Goal: Information Seeking & Learning: Find specific fact

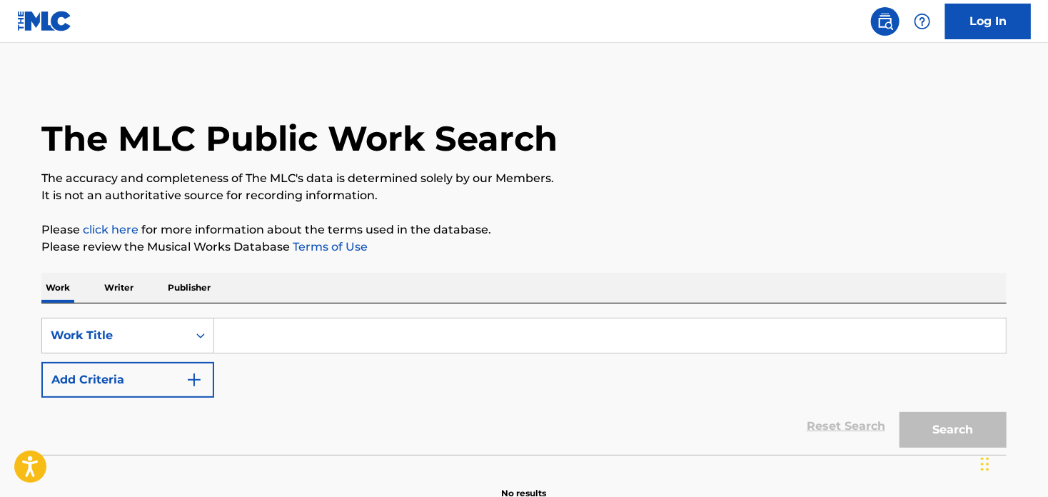
drag, startPoint x: 235, startPoint y: 326, endPoint x: 242, endPoint y: 330, distance: 8.0
click at [239, 329] on input "Search Form" at bounding box center [609, 335] width 791 height 34
paste input "Mi Refe"
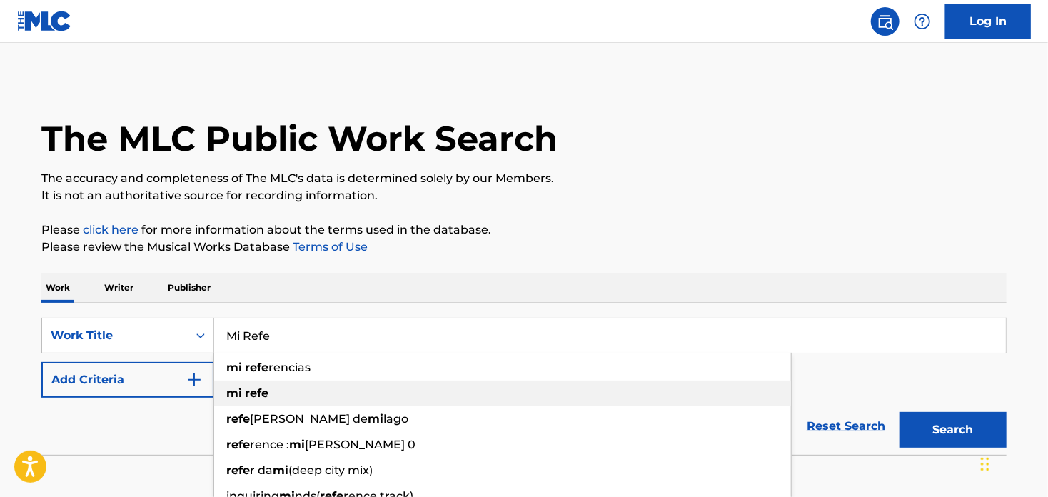
click at [232, 390] on strong "mi" at bounding box center [234, 393] width 16 height 14
type input "mi refe"
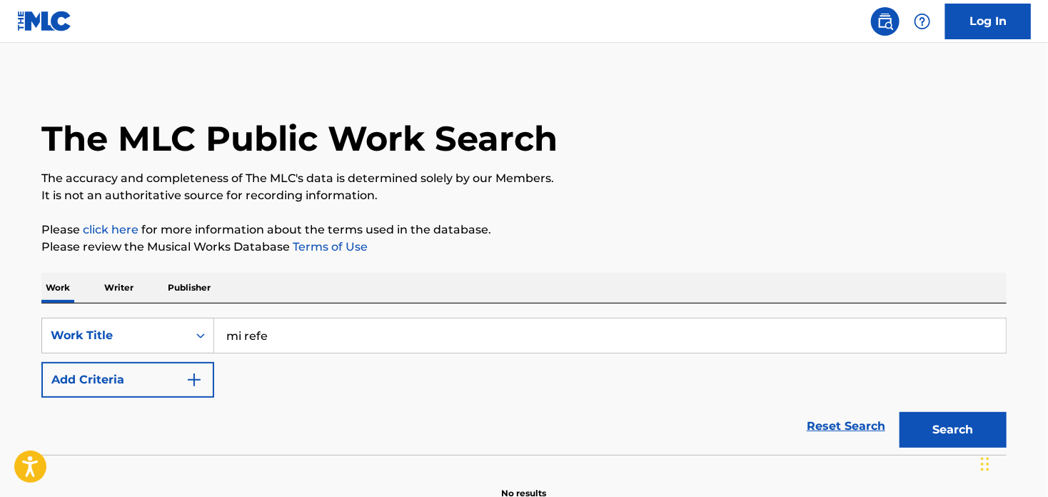
click at [113, 377] on button "Add Criteria" at bounding box center [127, 380] width 173 height 36
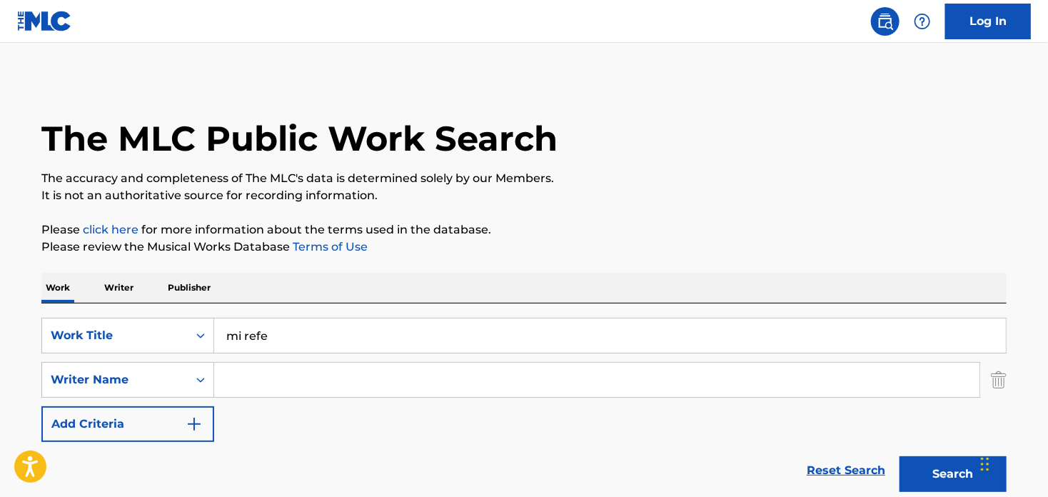
click at [267, 373] on input "Search Form" at bounding box center [596, 380] width 765 height 34
paste input "Brandon"
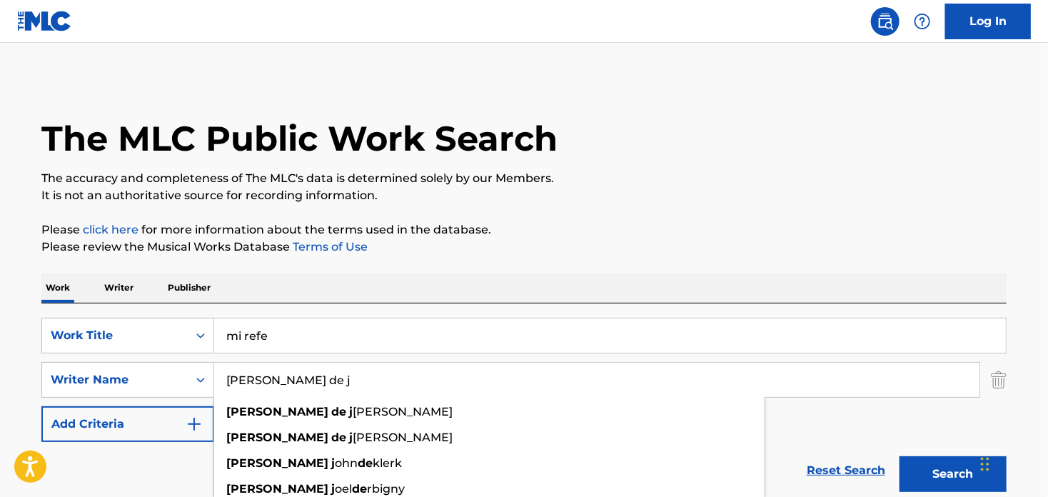
click at [947, 480] on button "Search" at bounding box center [952, 474] width 107 height 36
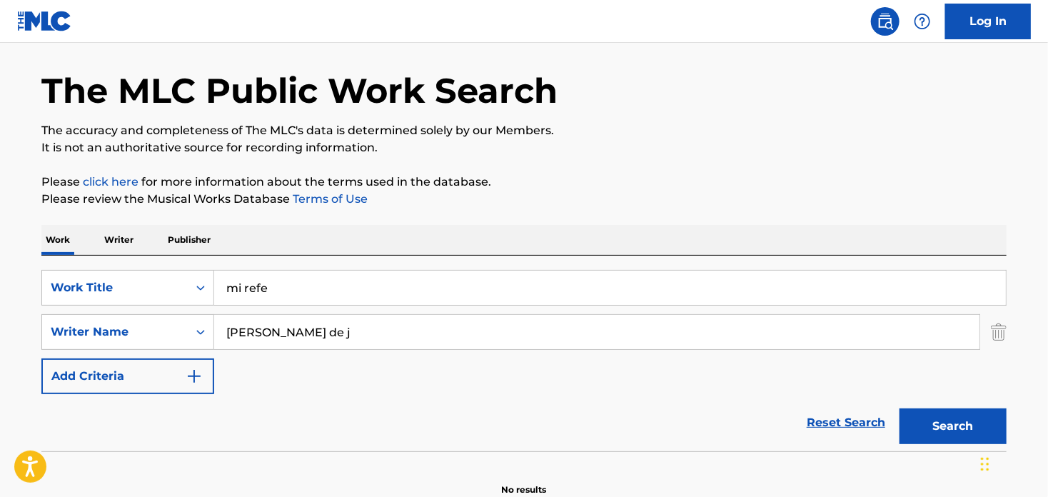
scroll to position [121, 0]
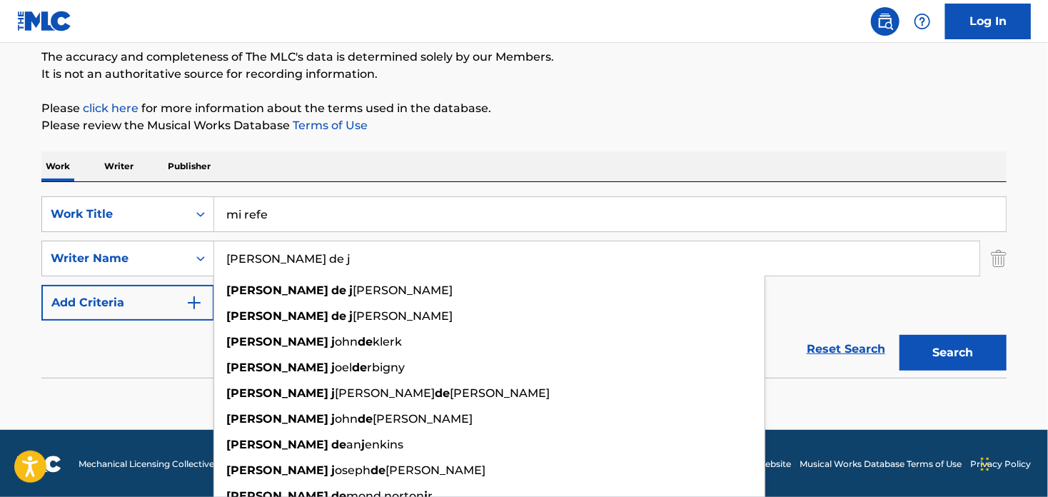
drag, startPoint x: 338, startPoint y: 256, endPoint x: 278, endPoint y: 260, distance: 60.1
click at [278, 260] on input "Brandon de j" at bounding box center [596, 258] width 765 height 34
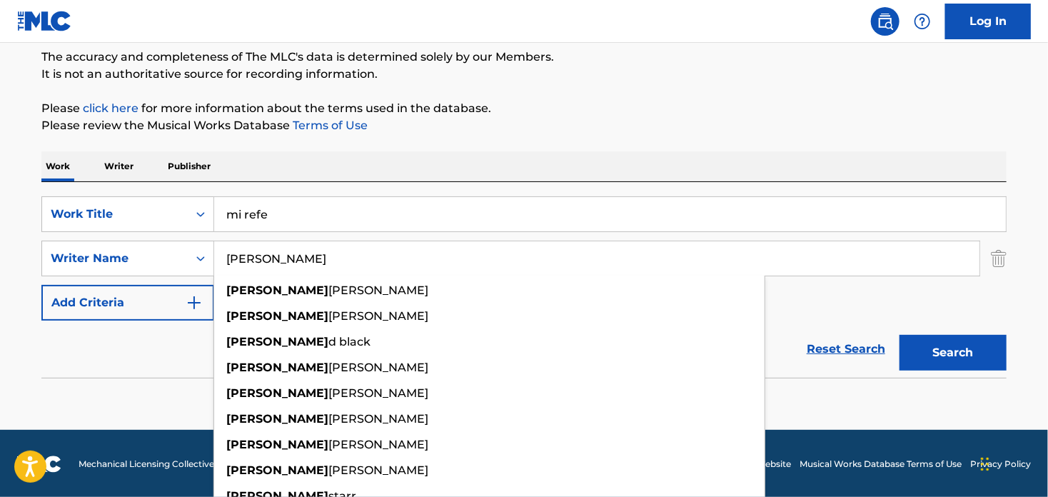
type input "Brandon"
click at [899, 335] on button "Search" at bounding box center [952, 353] width 107 height 36
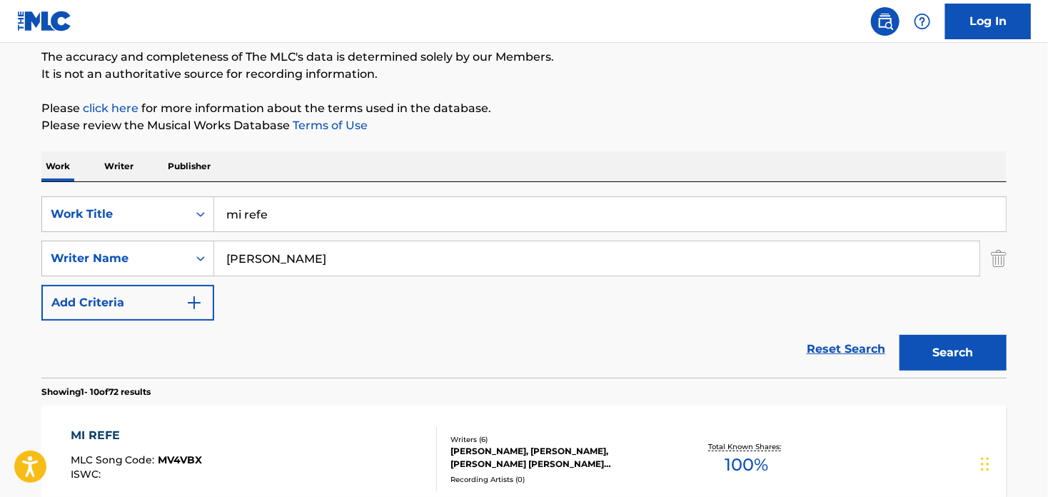
scroll to position [193, 0]
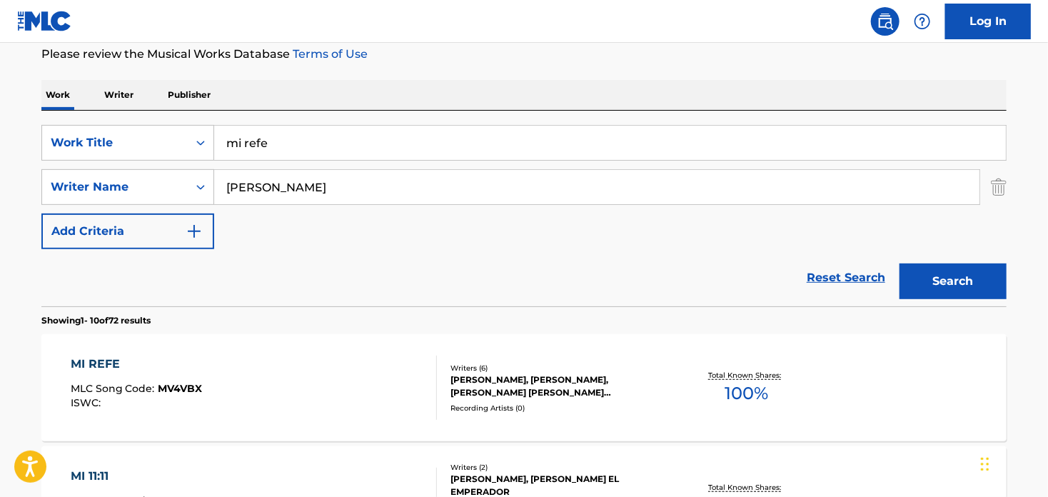
click at [88, 363] on div "MI REFE" at bounding box center [137, 363] width 132 height 17
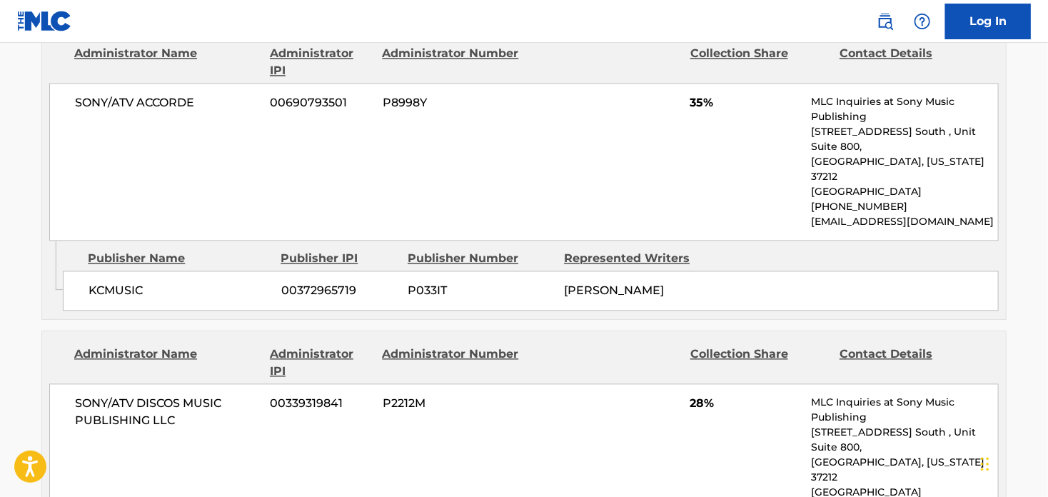
scroll to position [1285, 0]
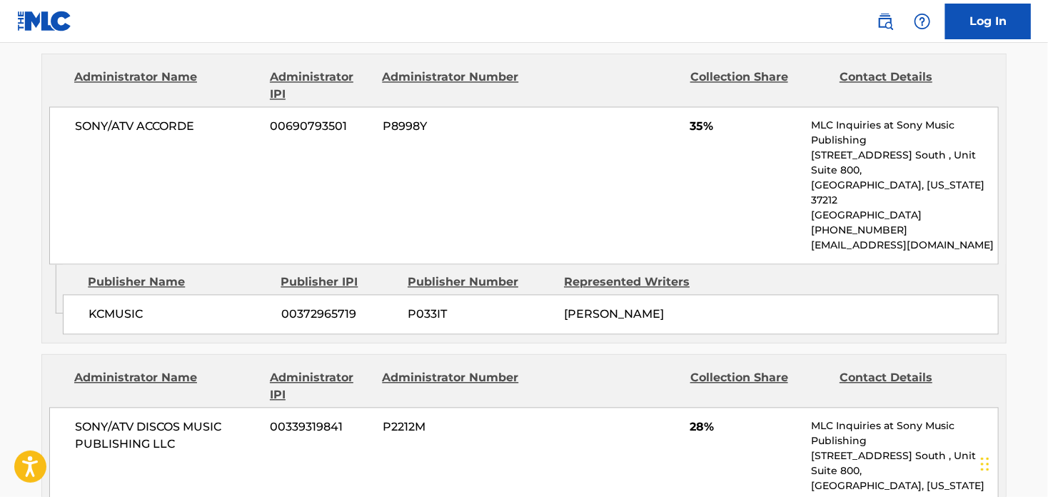
click at [682, 221] on div "SONY/ATV ACCORDE 00690793501 P8998Y 35% MLC Inquiries at Sony Music Publishing …" at bounding box center [523, 185] width 949 height 158
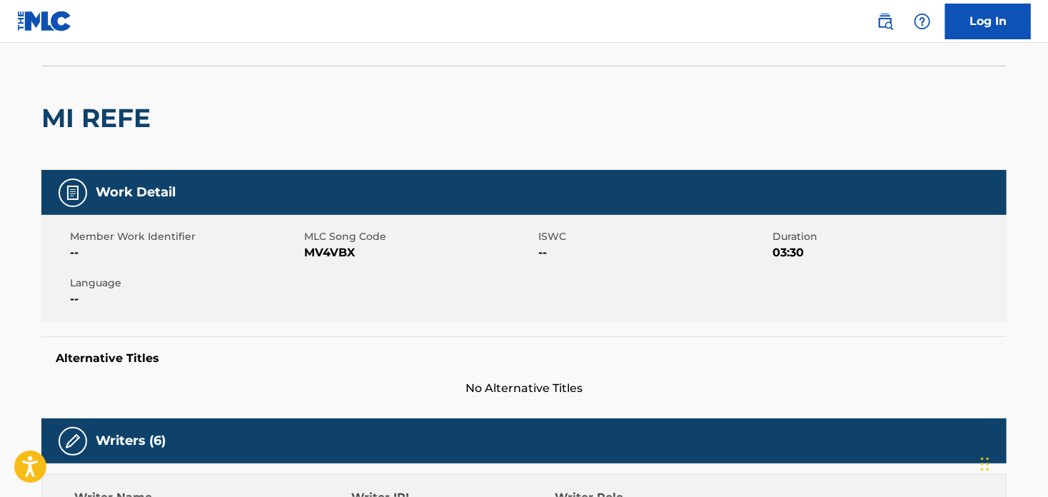
scroll to position [0, 0]
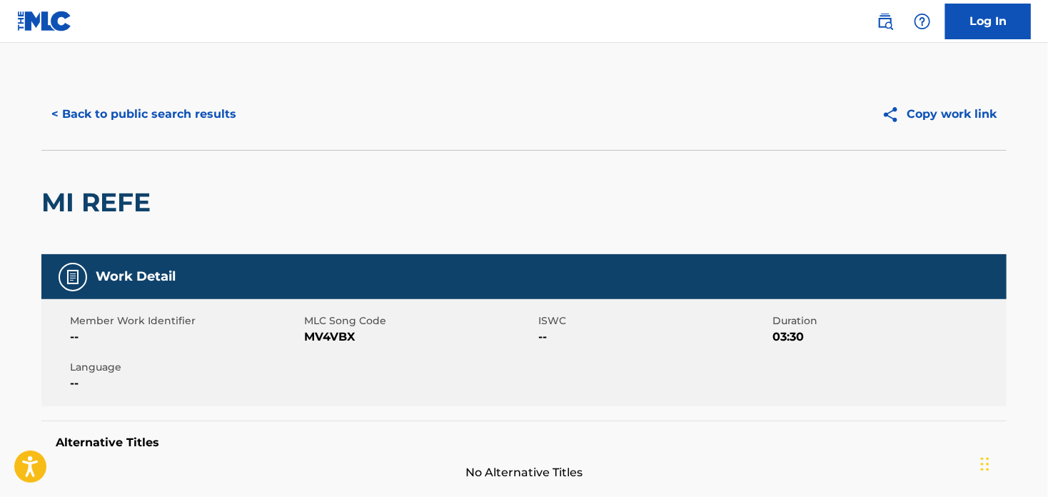
click at [116, 111] on button "< Back to public search results" at bounding box center [143, 114] width 205 height 36
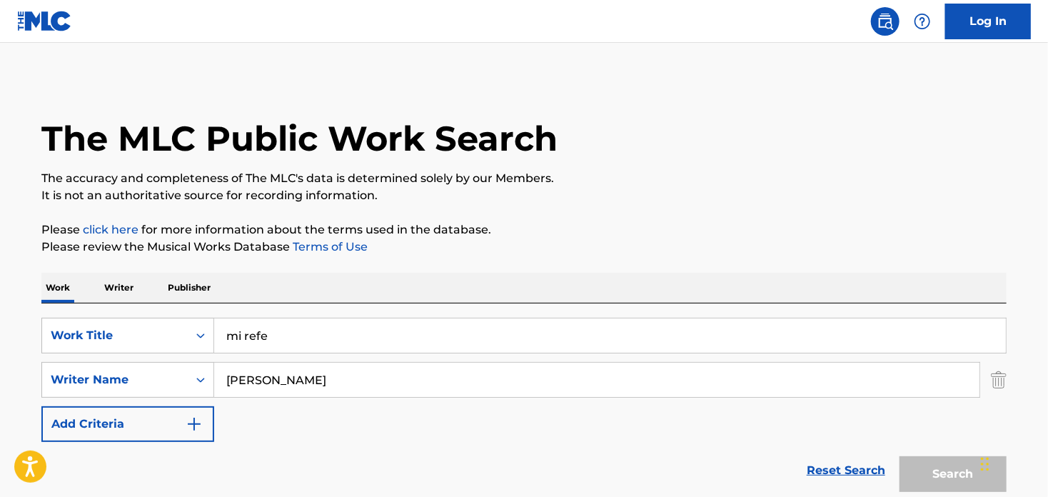
scroll to position [193, 0]
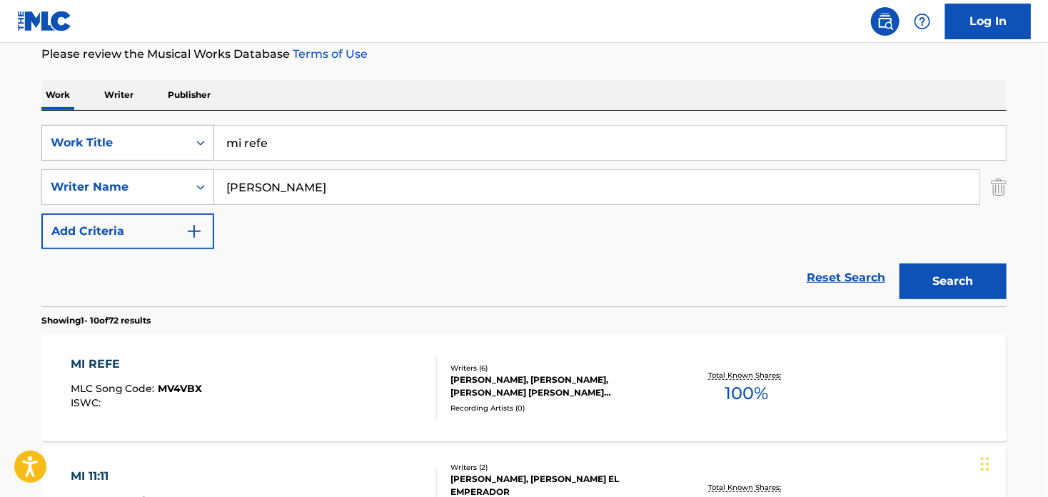
drag, startPoint x: 298, startPoint y: 145, endPoint x: 136, endPoint y: 144, distance: 162.0
click at [136, 144] on div "SearchWithCriteria33a80e6b-2918-47f7-a823-c2ce3e7cc79d Work Title mi refe" at bounding box center [523, 143] width 965 height 36
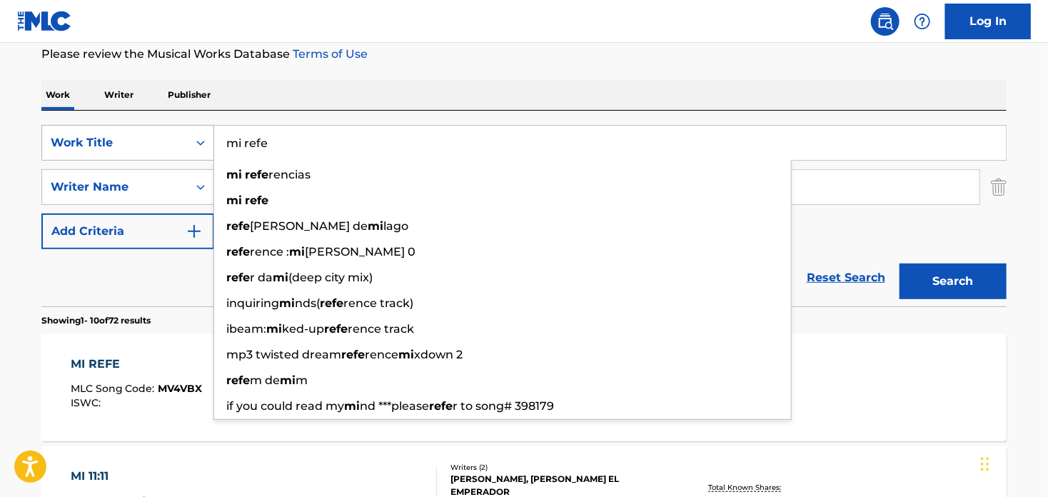
paste input "La Plena"
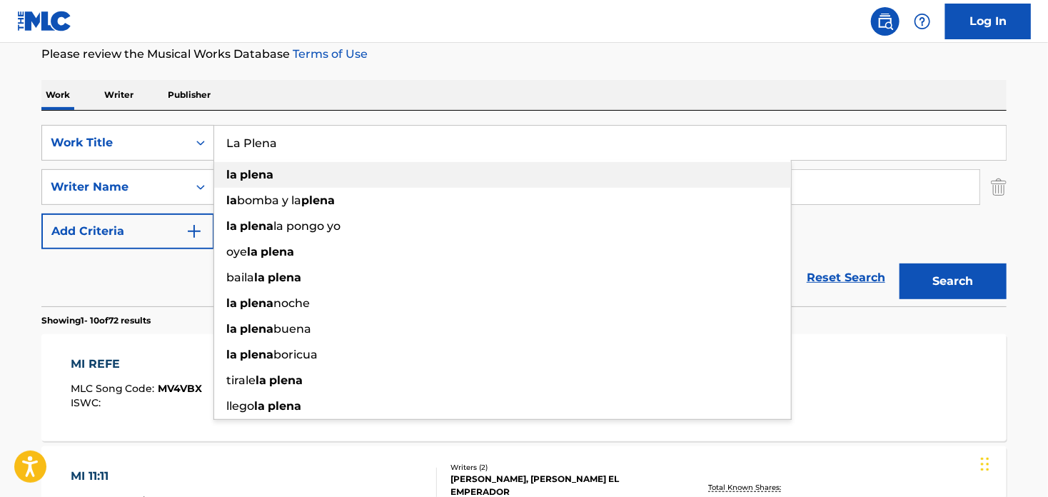
click at [263, 181] on strong "plena" at bounding box center [257, 175] width 34 height 14
type input "la plena"
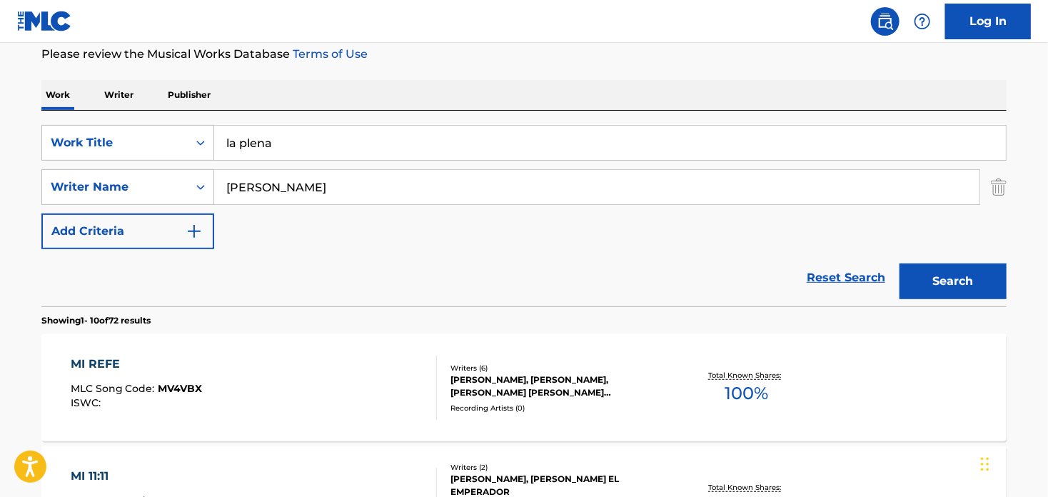
click at [263, 192] on input "Brandon" at bounding box center [596, 187] width 765 height 34
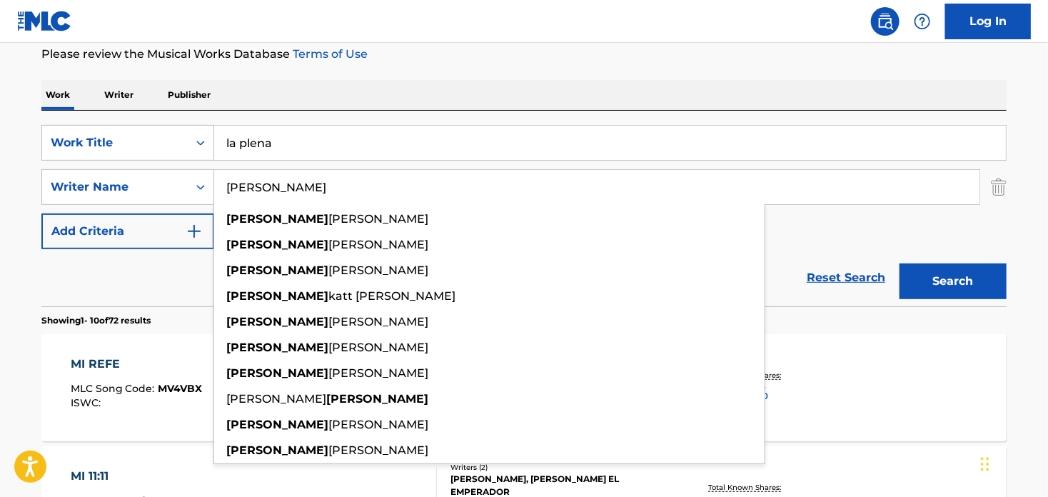
click at [263, 192] on input "Brandon" at bounding box center [596, 187] width 765 height 34
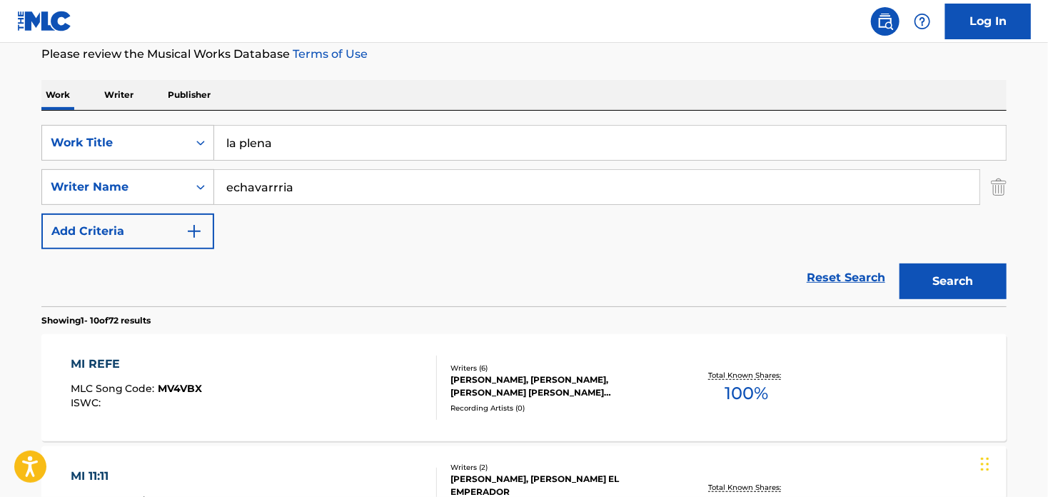
click at [899, 263] on button "Search" at bounding box center [952, 281] width 107 height 36
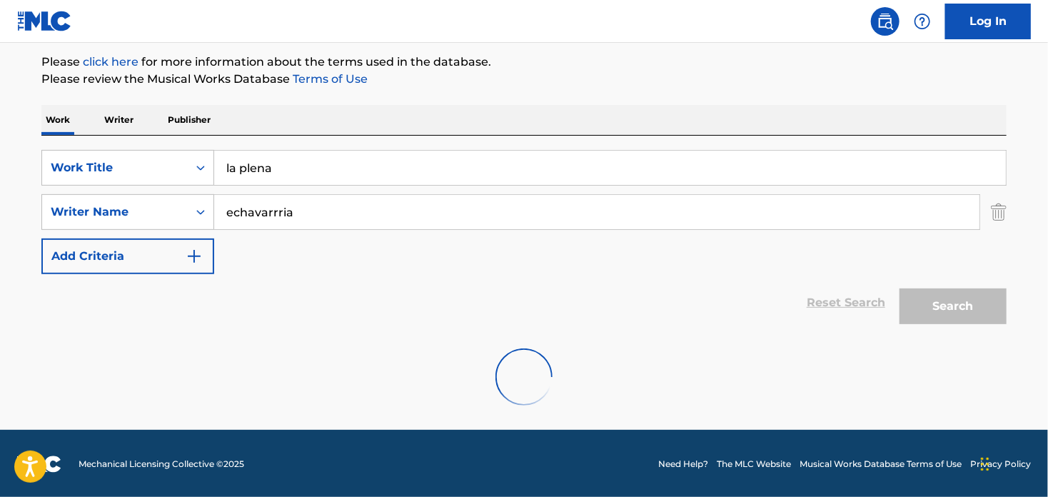
scroll to position [121, 0]
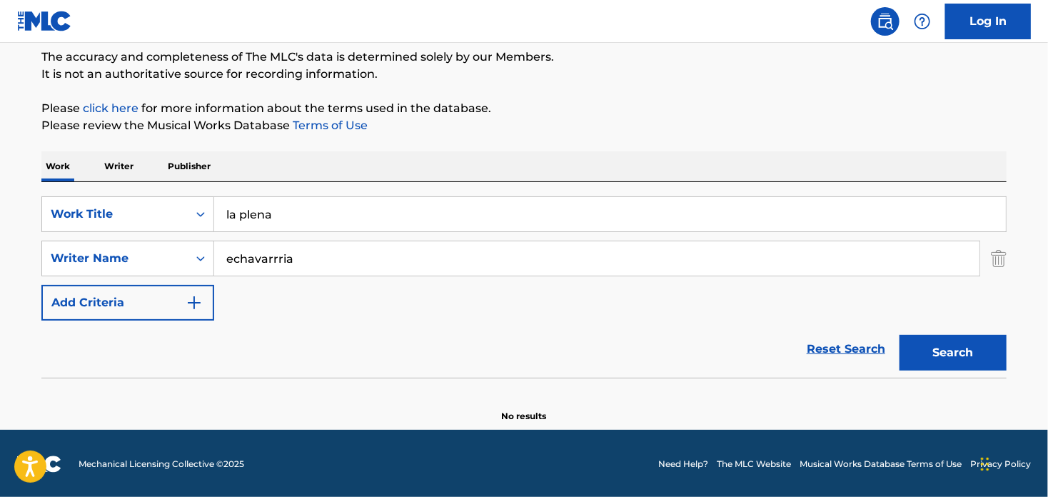
click at [251, 260] on input "echavarrria" at bounding box center [596, 258] width 765 height 34
click at [275, 257] on input "echavarrria" at bounding box center [596, 258] width 765 height 34
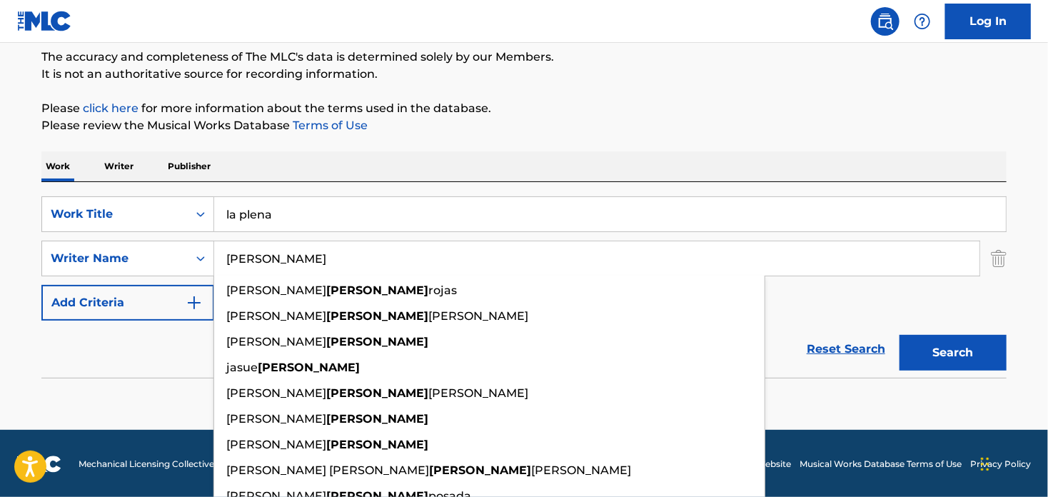
type input "echavarria"
click at [899, 335] on button "Search" at bounding box center [952, 353] width 107 height 36
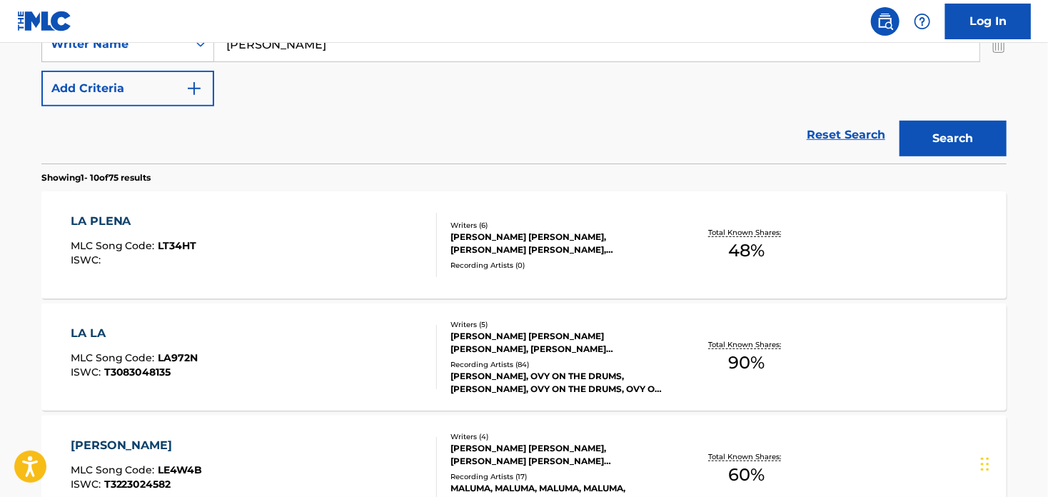
scroll to position [335, 0]
click at [96, 224] on div "LA PLENA" at bounding box center [134, 221] width 126 height 17
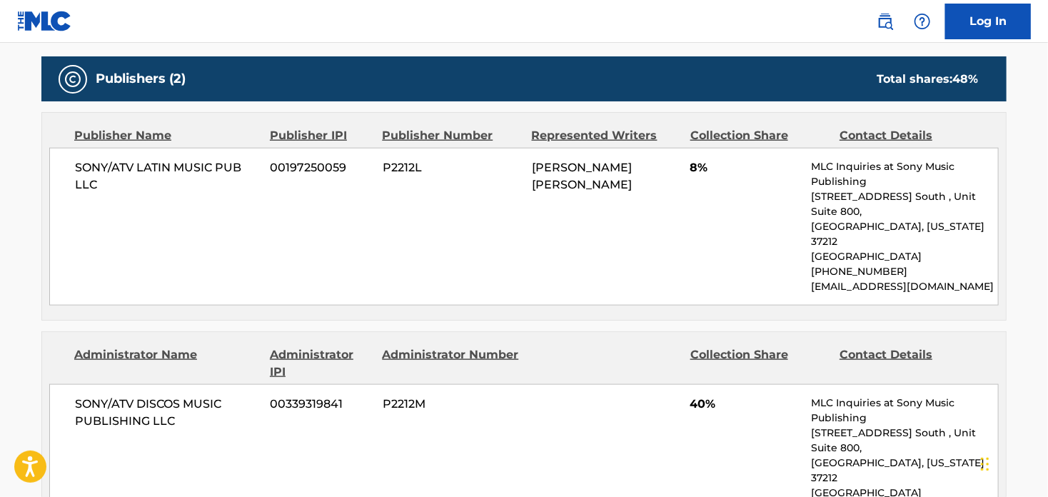
scroll to position [657, 0]
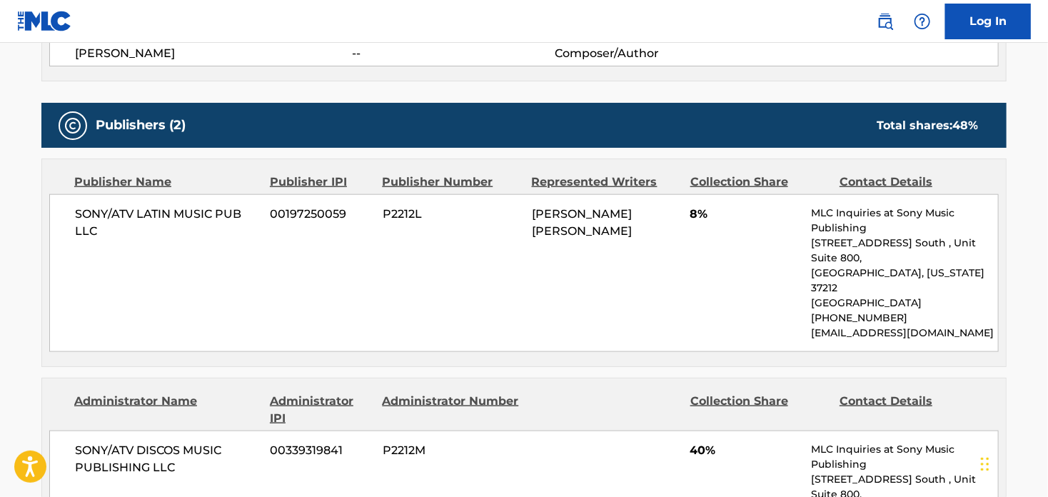
click at [96, 235] on span "SONY/ATV LATIN MUSIC PUB LLC" at bounding box center [167, 223] width 185 height 34
click at [96, 228] on span "SONY/ATV LATIN MUSIC PUB LLC" at bounding box center [167, 223] width 185 height 34
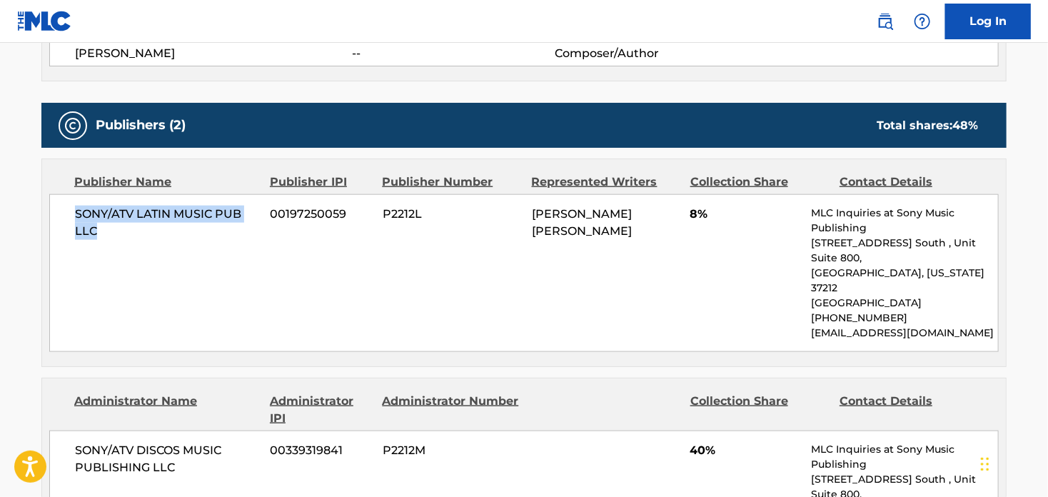
drag, startPoint x: 95, startPoint y: 229, endPoint x: 58, endPoint y: 212, distance: 40.9
click at [58, 212] on div "SONY/ATV LATIN MUSIC PUB LLC 00197250059 P2212L CRISTIAN ANDRES SALAZAR 8% MLC …" at bounding box center [523, 273] width 949 height 158
copy span "SONY/ATV LATIN MUSIC PUB LLC"
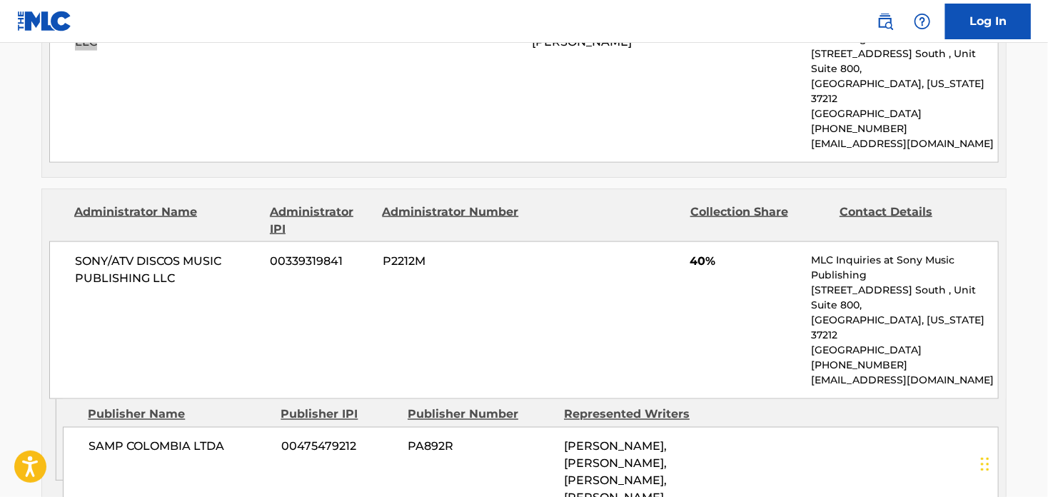
scroll to position [871, 0]
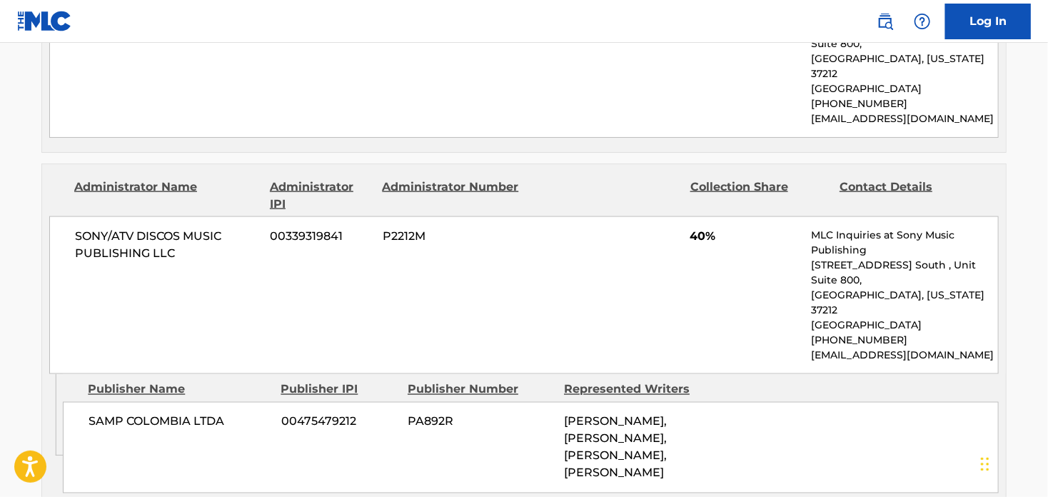
click at [198, 246] on div "SONY/ATV DISCOS MUSIC PUBLISHING LLC 00339319841 P2212M 40% MLC Inquiries at So…" at bounding box center [523, 295] width 949 height 158
drag, startPoint x: 191, startPoint y: 219, endPoint x: 178, endPoint y: 216, distance: 12.5
click at [190, 228] on span "SONY/ATV DISCOS MUSIC PUBLISHING LLC" at bounding box center [167, 245] width 185 height 34
click at [178, 228] on span "SONY/ATV DISCOS MUSIC PUBLISHING LLC" at bounding box center [167, 245] width 185 height 34
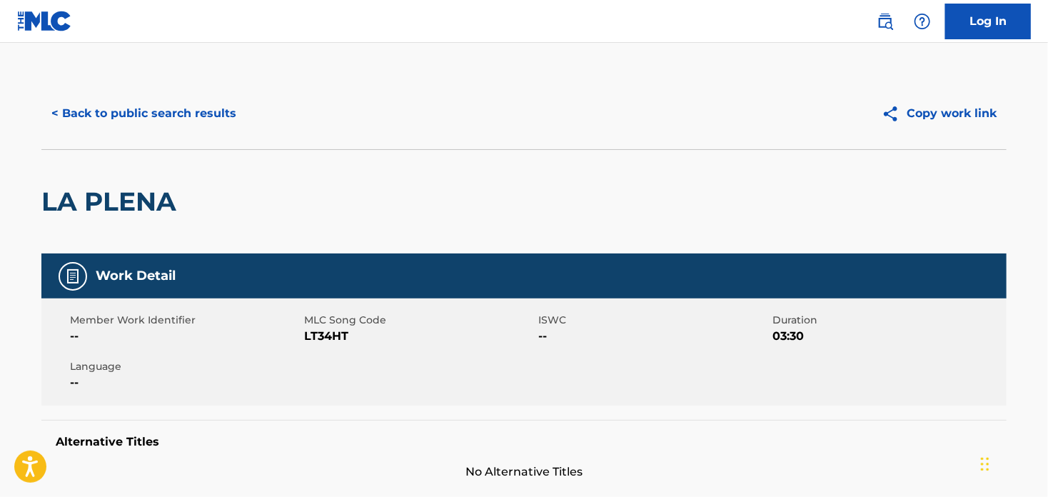
scroll to position [0, 0]
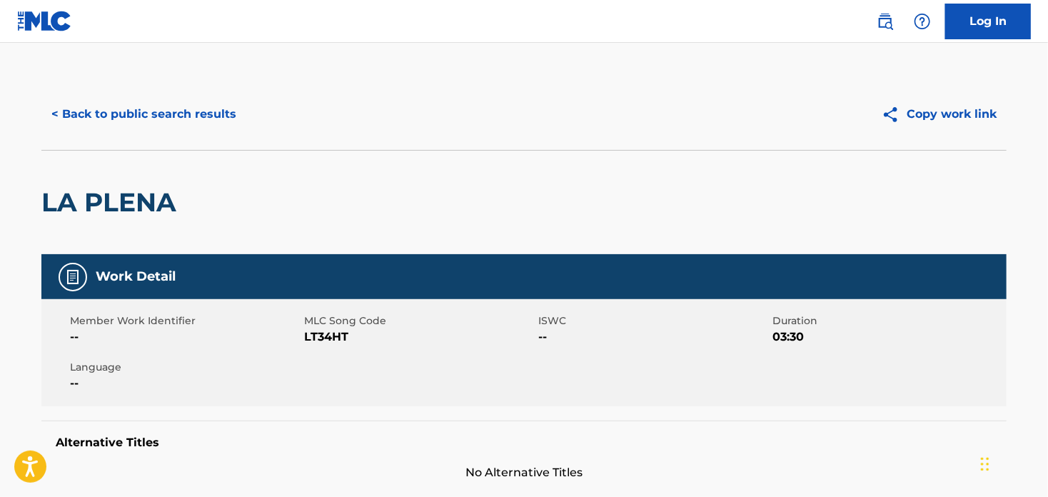
click at [111, 115] on button "< Back to public search results" at bounding box center [143, 114] width 205 height 36
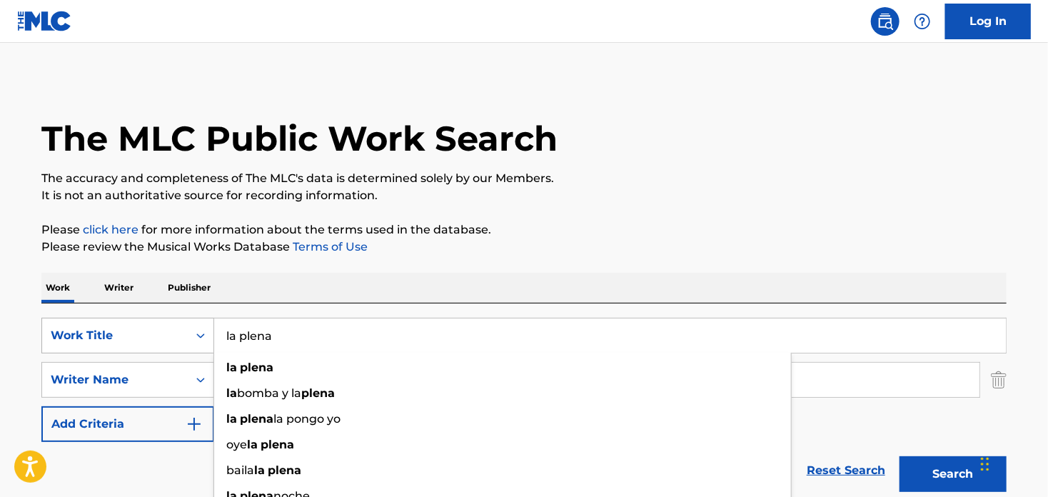
drag, startPoint x: 285, startPoint y: 339, endPoint x: 175, endPoint y: 337, distance: 109.9
click at [175, 337] on div "SearchWithCriteria33a80e6b-2918-47f7-a823-c2ce3e7cc79d Work Title la plena la p…" at bounding box center [523, 336] width 965 height 36
paste input "Bandido"
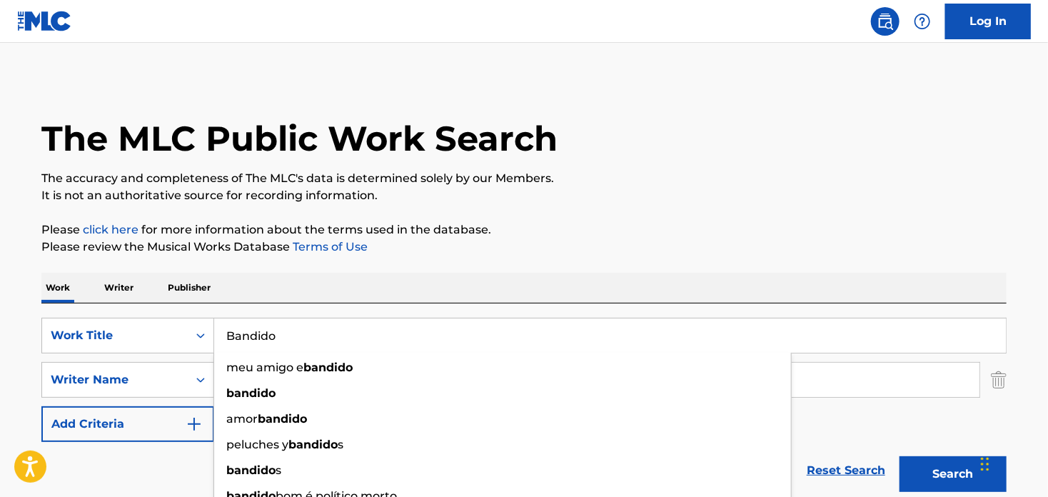
type input "Bandido"
click at [892, 386] on input "echavarria" at bounding box center [596, 380] width 765 height 34
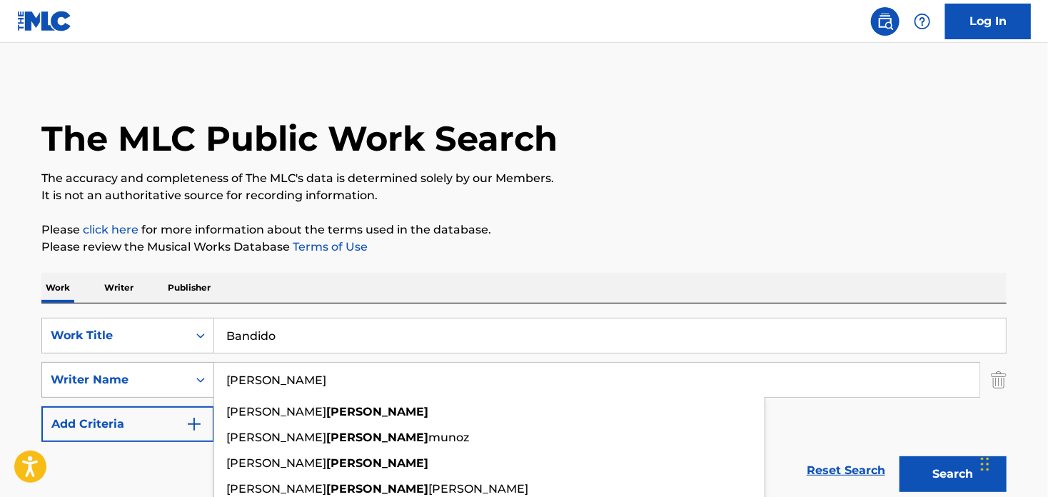
drag, startPoint x: 892, startPoint y: 386, endPoint x: 191, endPoint y: 388, distance: 700.8
click at [191, 388] on div "SearchWithCriteriaf8344360-60f1-40f1-a7ab-a21f7f7cba4b Writer Name echavarria r…" at bounding box center [523, 380] width 965 height 36
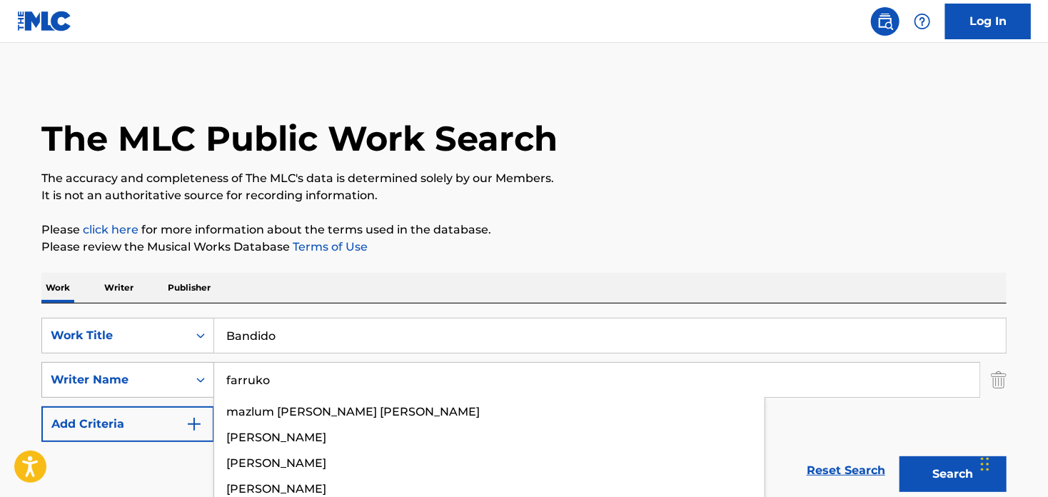
click at [899, 456] on button "Search" at bounding box center [952, 474] width 107 height 36
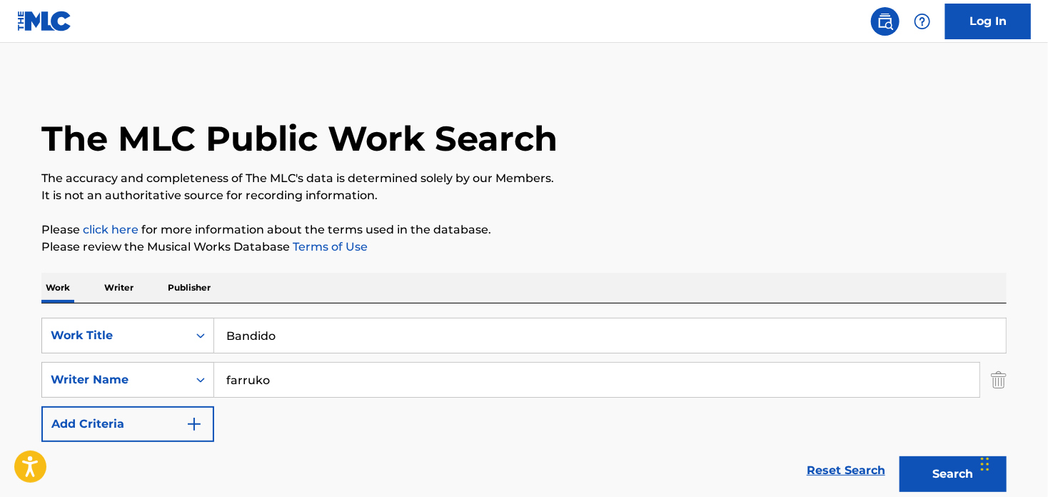
click at [956, 473] on button "Search" at bounding box center [952, 474] width 107 height 36
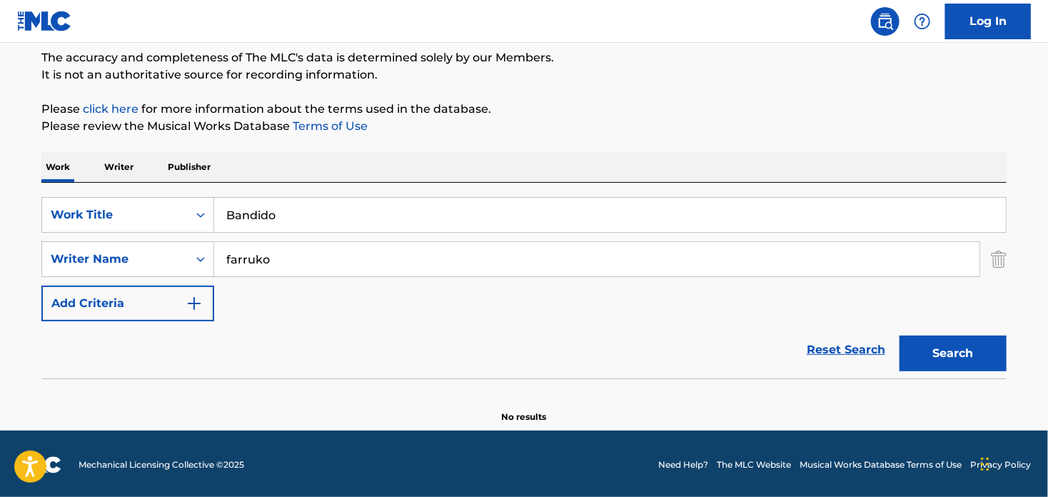
scroll to position [121, 0]
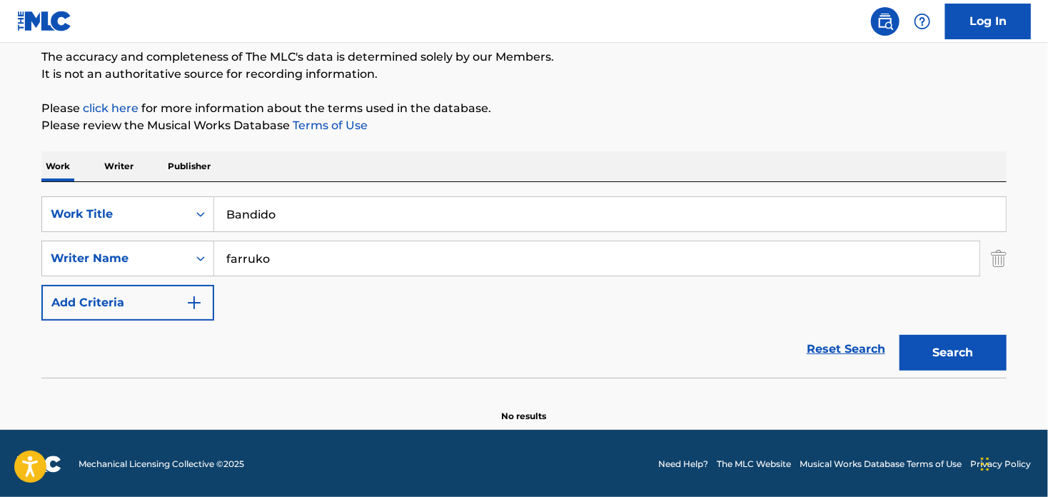
click at [263, 211] on input "Bandido" at bounding box center [609, 214] width 791 height 34
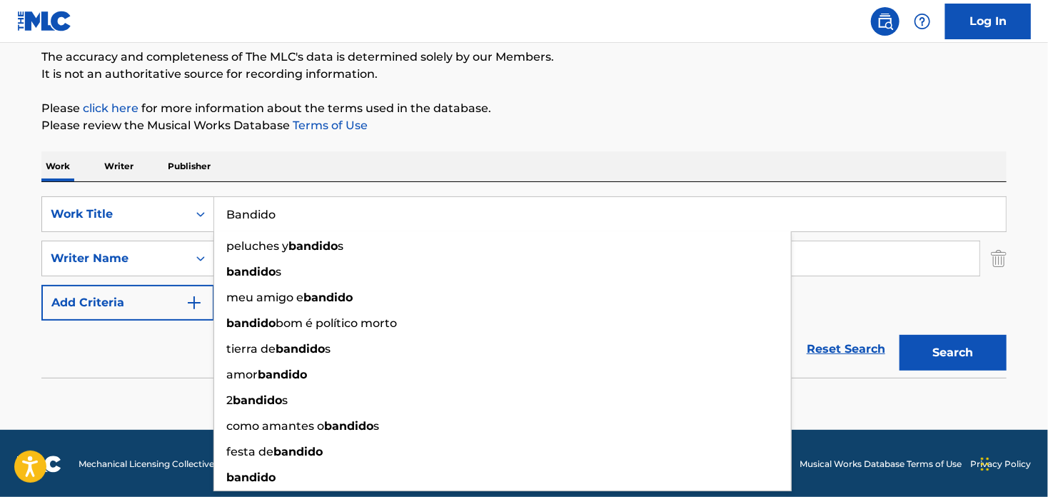
click at [621, 76] on p "It is not an authoritative source for recording information." at bounding box center [523, 74] width 965 height 17
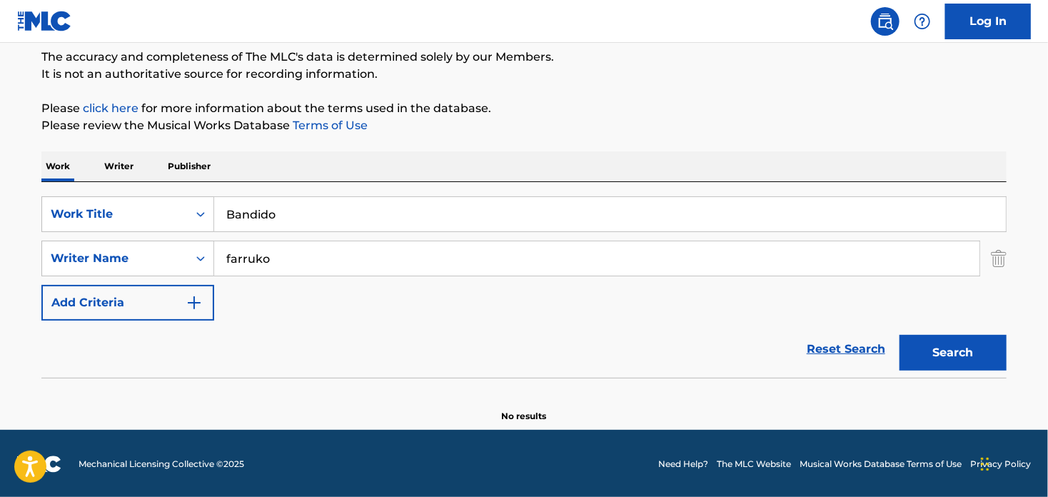
click at [239, 257] on input "farruko" at bounding box center [596, 258] width 765 height 34
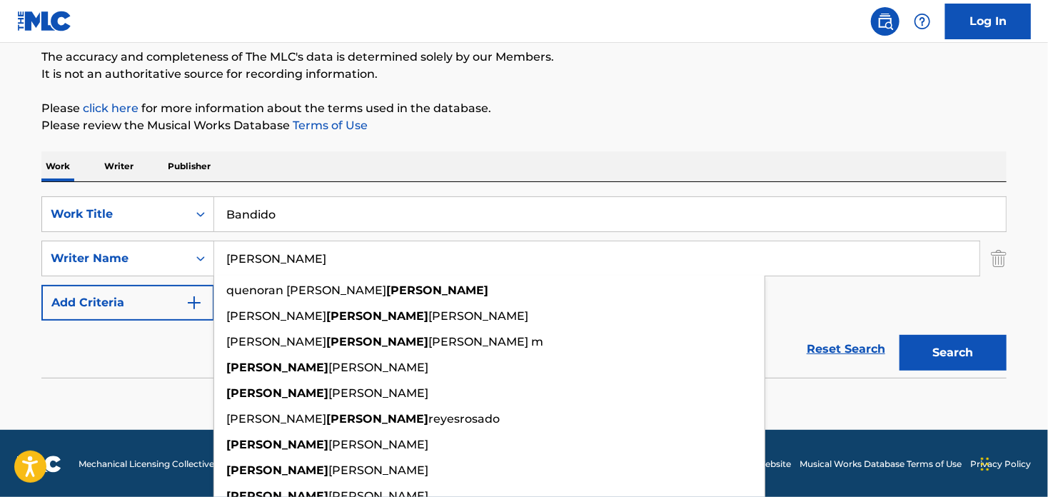
click at [899, 335] on button "Search" at bounding box center [952, 353] width 107 height 36
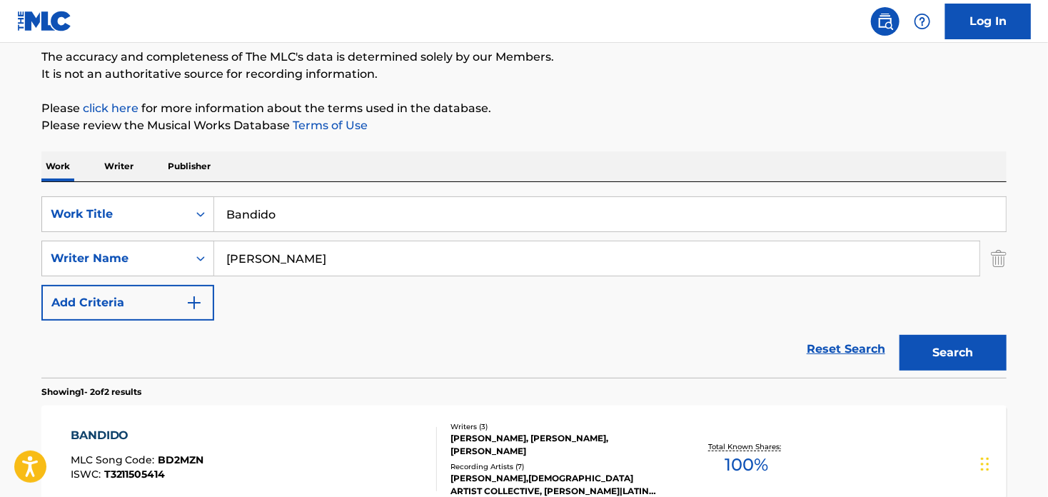
click at [300, 253] on input "efren" at bounding box center [596, 258] width 765 height 34
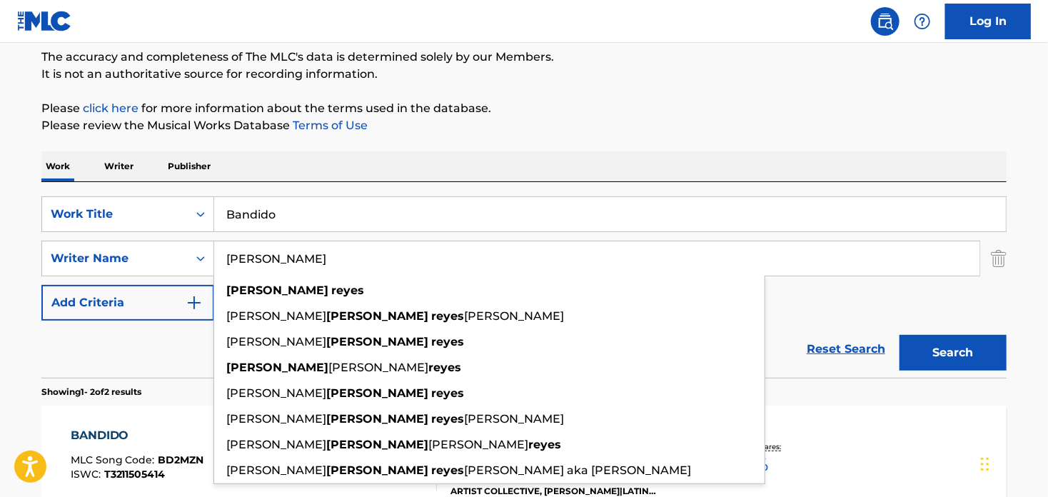
type input "efren reyes"
click at [899, 335] on button "Search" at bounding box center [952, 353] width 107 height 36
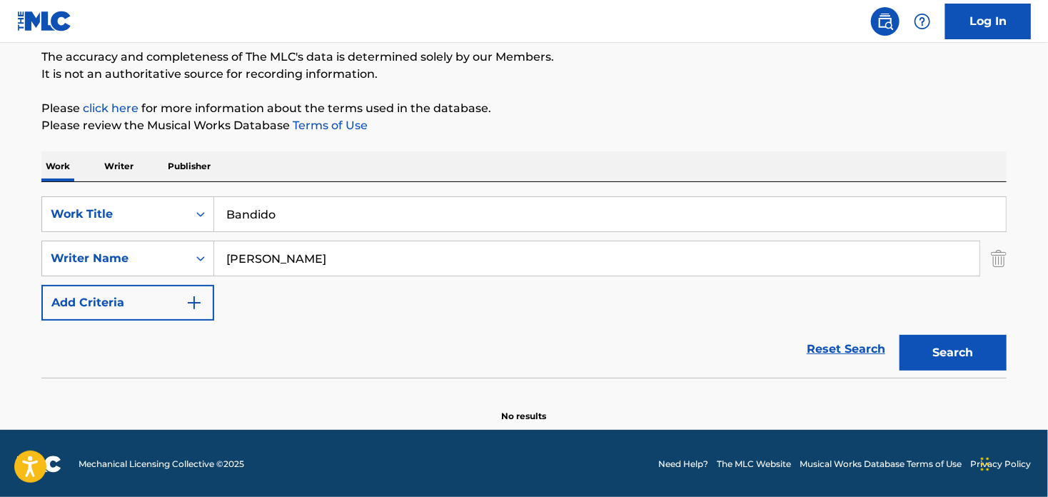
click at [244, 252] on input "efren reyes" at bounding box center [596, 258] width 765 height 34
click at [386, 306] on div "SearchWithCriteria33a80e6b-2918-47f7-a823-c2ce3e7cc79d Work Title Bandido Searc…" at bounding box center [523, 258] width 965 height 124
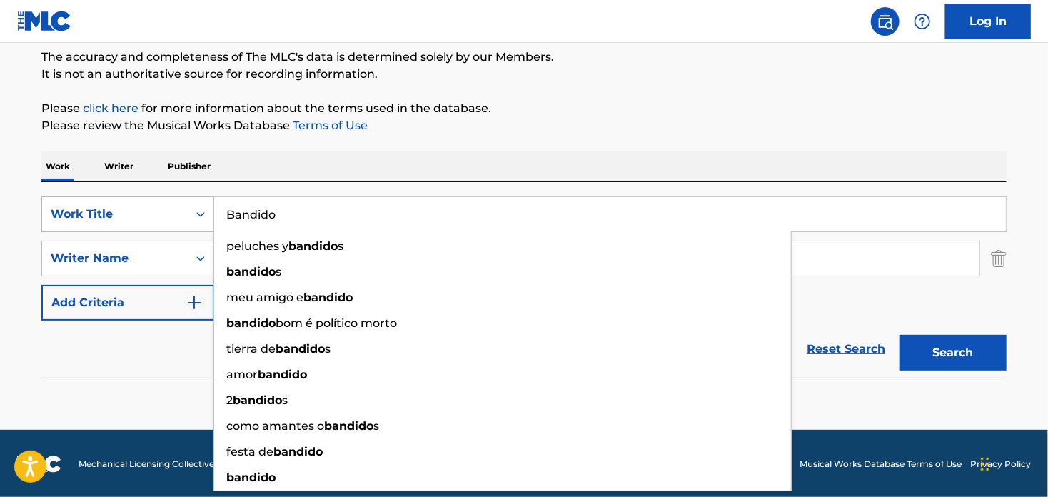
drag, startPoint x: 280, startPoint y: 216, endPoint x: 84, endPoint y: 216, distance: 195.5
click at [84, 216] on div "SearchWithCriteria33a80e6b-2918-47f7-a823-c2ce3e7cc79d Work Title Bandido peluc…" at bounding box center [523, 214] width 965 height 36
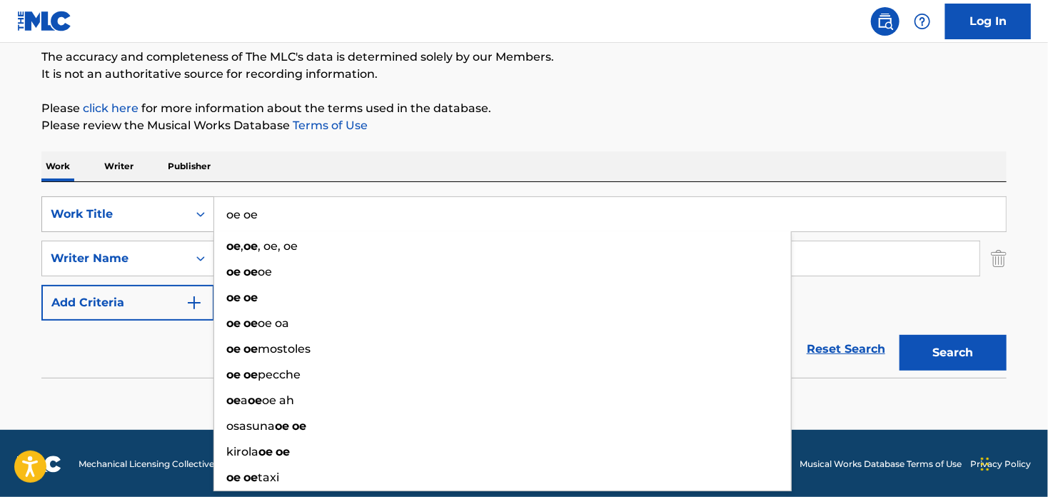
click at [899, 335] on button "Search" at bounding box center [952, 353] width 107 height 36
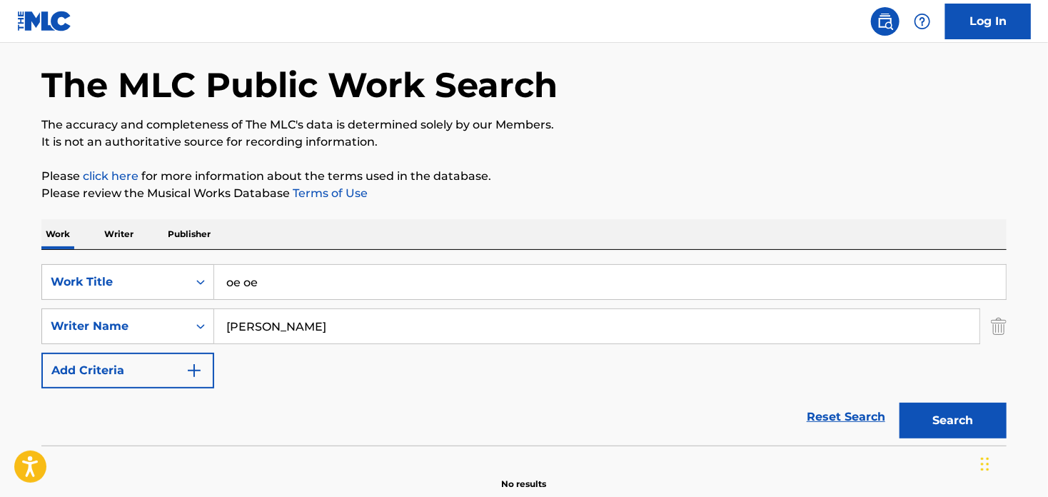
scroll to position [50, 0]
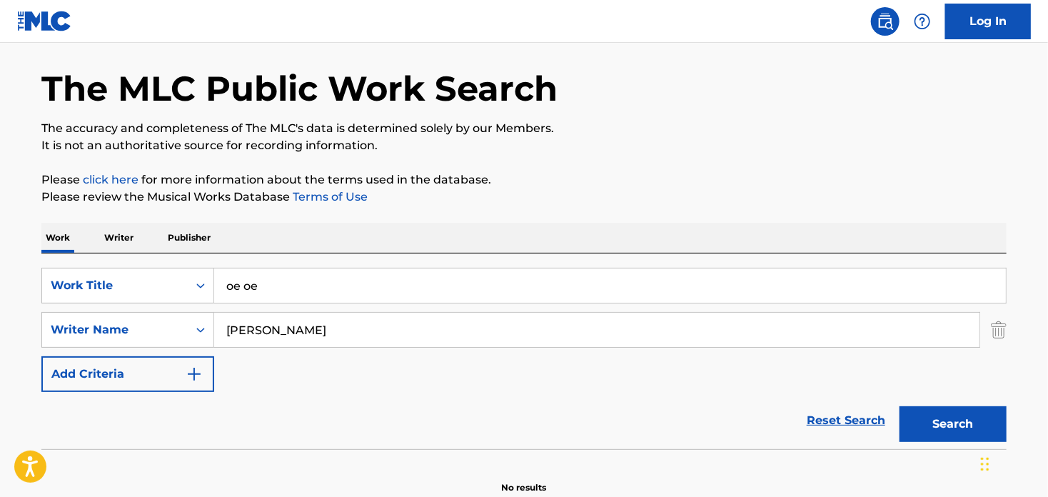
click at [241, 279] on input "oe oe" at bounding box center [609, 285] width 791 height 34
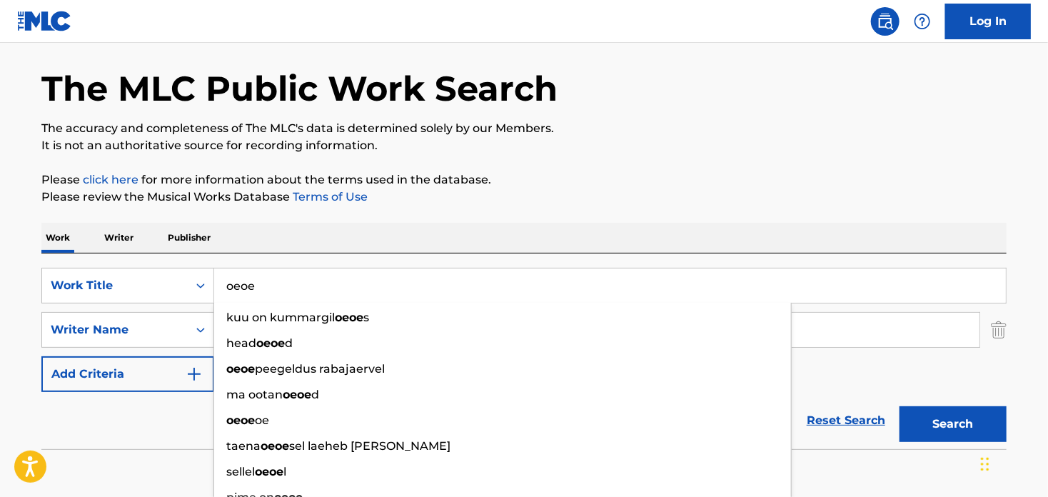
type input "oeoe"
click at [899, 406] on button "Search" at bounding box center [952, 424] width 107 height 36
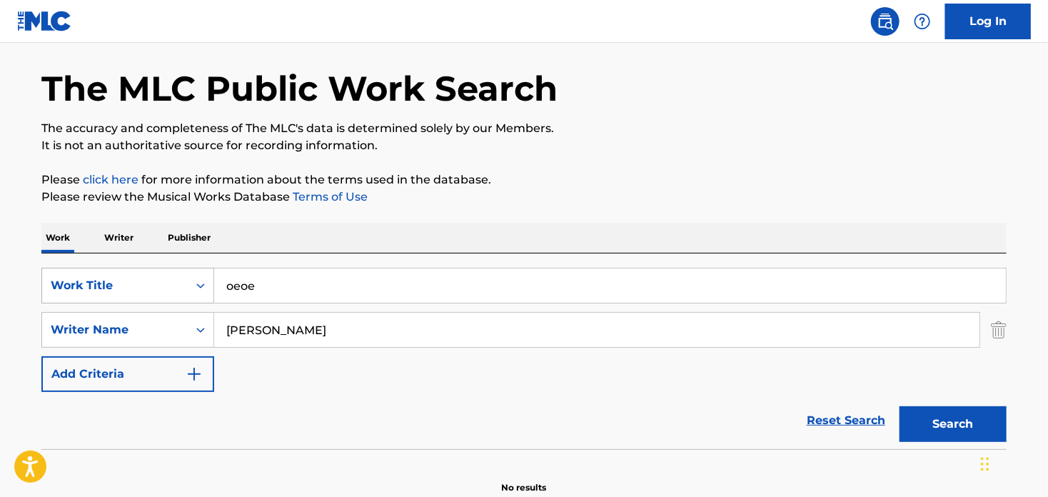
drag, startPoint x: 258, startPoint y: 288, endPoint x: 203, endPoint y: 290, distance: 55.0
click at [203, 290] on div "SearchWithCriteria33a80e6b-2918-47f7-a823-c2ce3e7cc79d Work Title oeoe" at bounding box center [523, 286] width 965 height 36
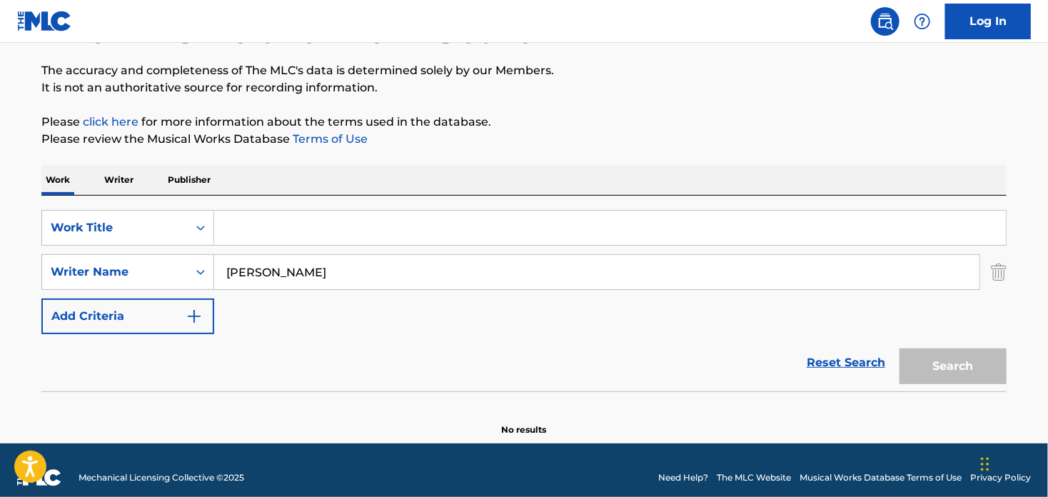
scroll to position [121, 0]
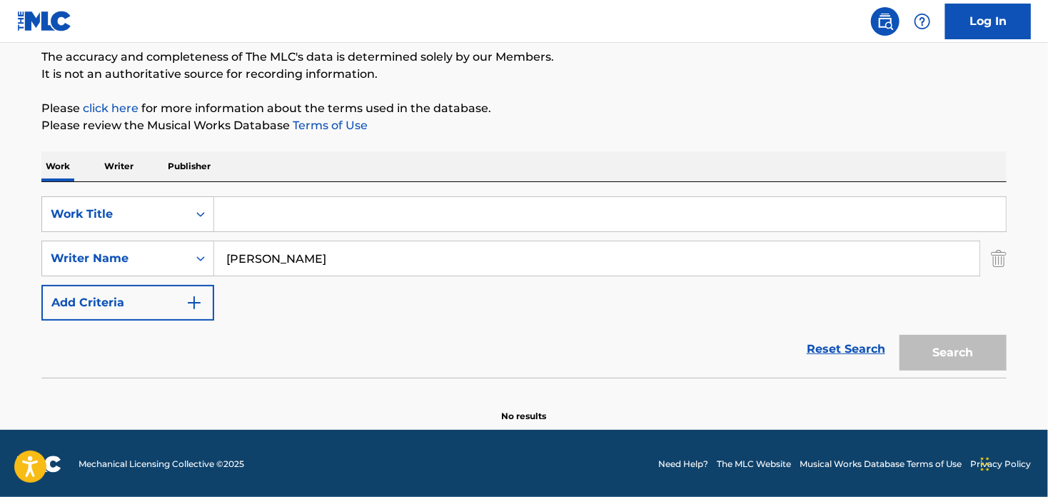
click at [258, 210] on input "Search Form" at bounding box center [609, 214] width 791 height 34
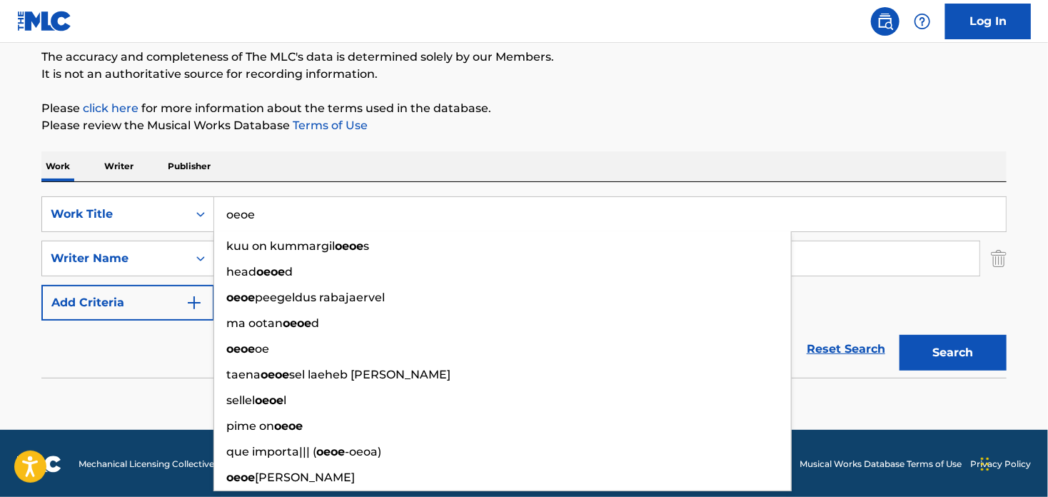
type input "oeoe"
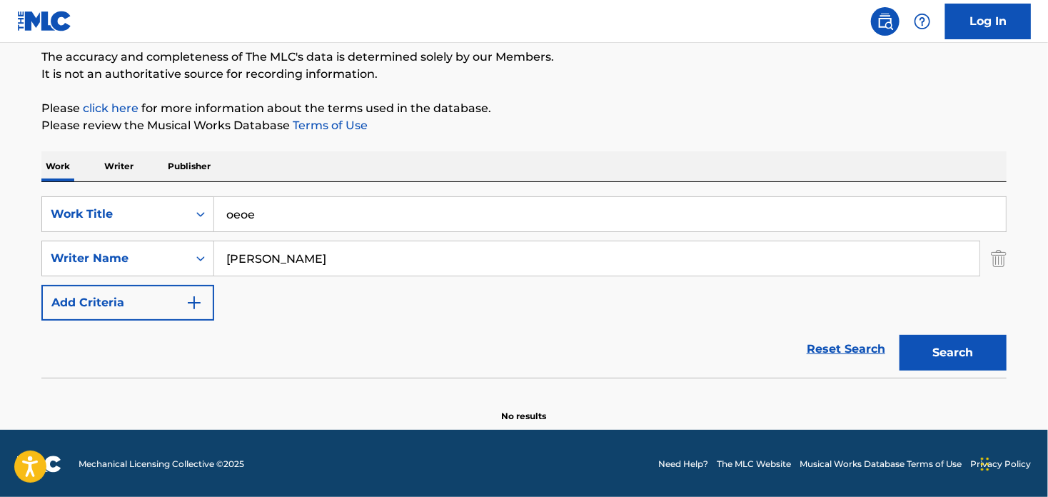
click at [168, 353] on div "Reset Search Search" at bounding box center [523, 348] width 965 height 57
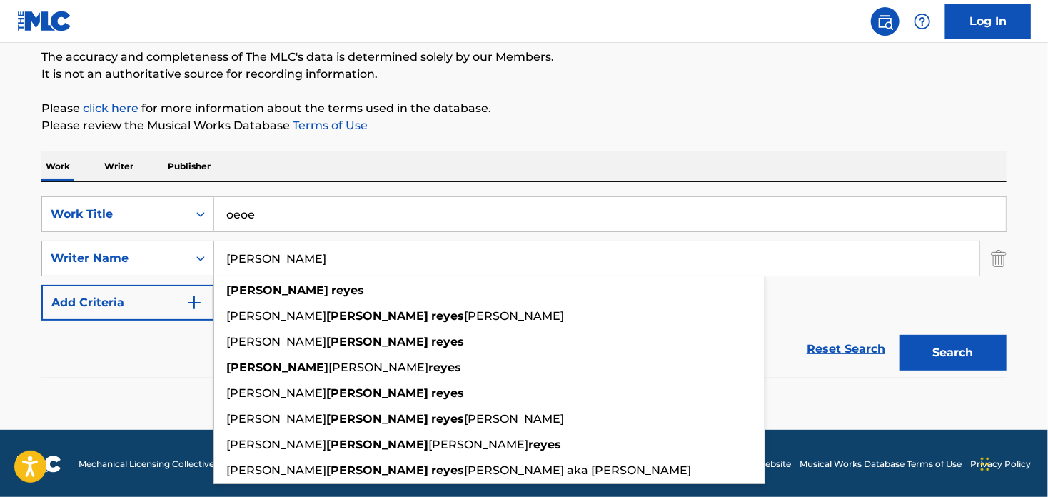
drag, startPoint x: 320, startPoint y: 258, endPoint x: 210, endPoint y: 240, distance: 111.3
click at [210, 241] on div "SearchWithCriteriaf8344360-60f1-40f1-a7ab-a21f7f7cba4b Writer Name efren reyes …" at bounding box center [523, 259] width 965 height 36
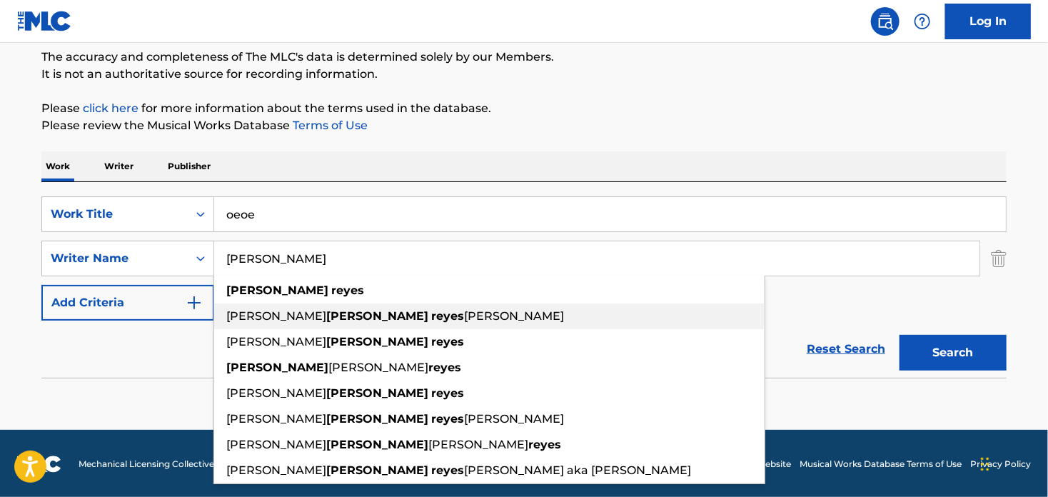
click at [326, 313] on strong "efren" at bounding box center [377, 316] width 102 height 14
type input "carlos efren reyesrosado"
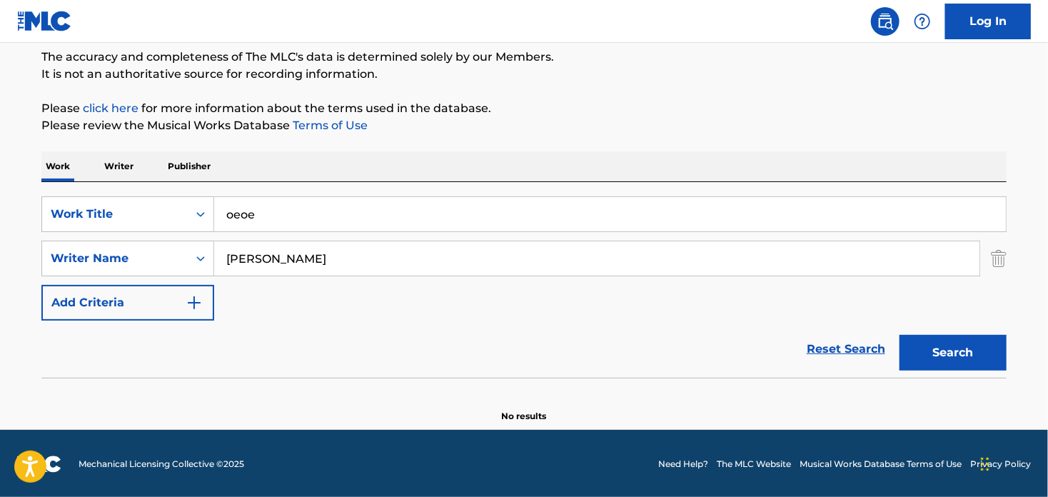
click at [947, 350] on button "Search" at bounding box center [952, 353] width 107 height 36
click at [243, 211] on input "oeoe" at bounding box center [609, 214] width 791 height 34
type input "oe"
click at [899, 335] on button "Search" at bounding box center [952, 353] width 107 height 36
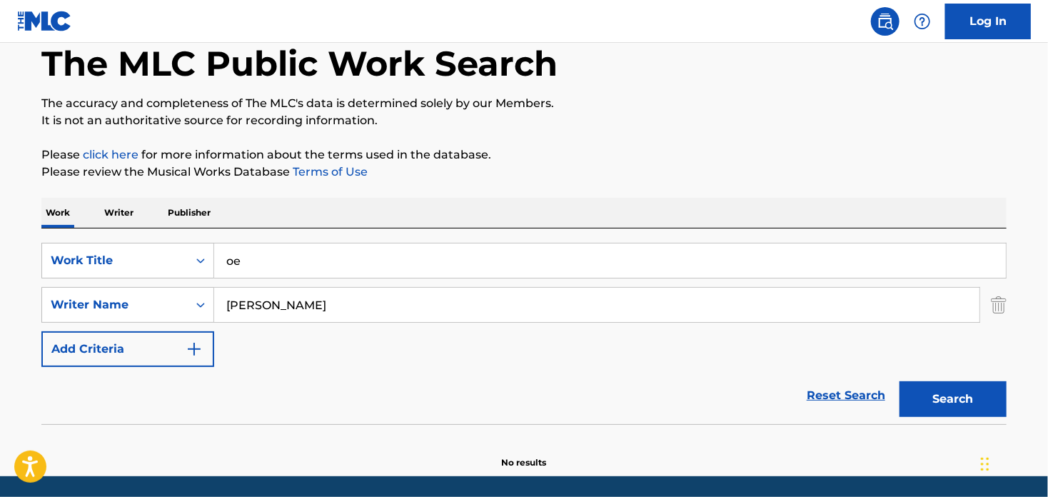
scroll to position [50, 0]
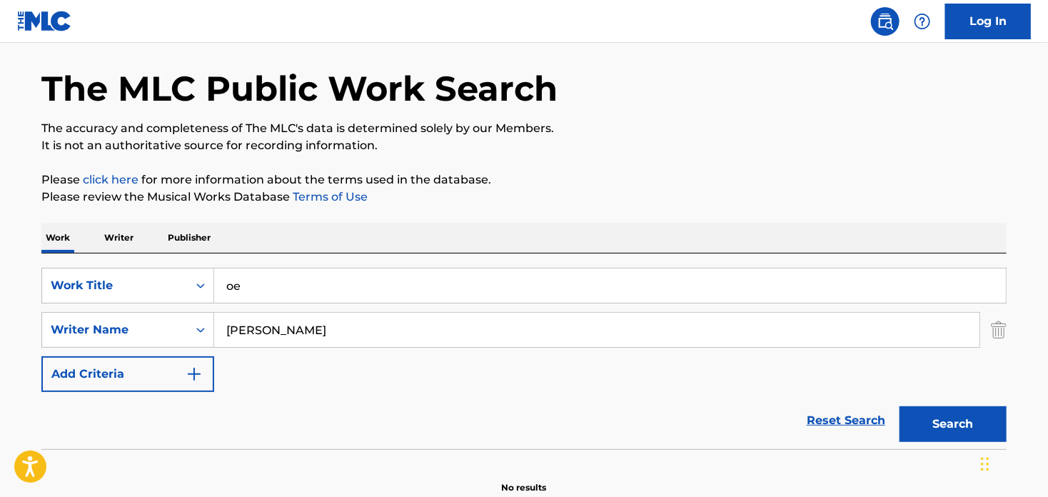
click at [328, 329] on input "carlos efren reyesrosado" at bounding box center [596, 330] width 765 height 34
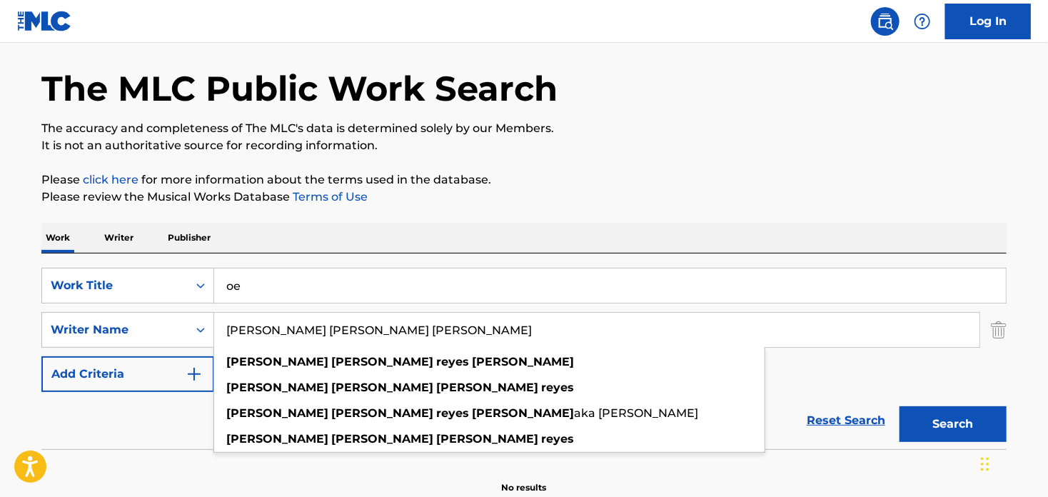
click at [376, 323] on input "carlos efren reyes rosado" at bounding box center [596, 330] width 765 height 34
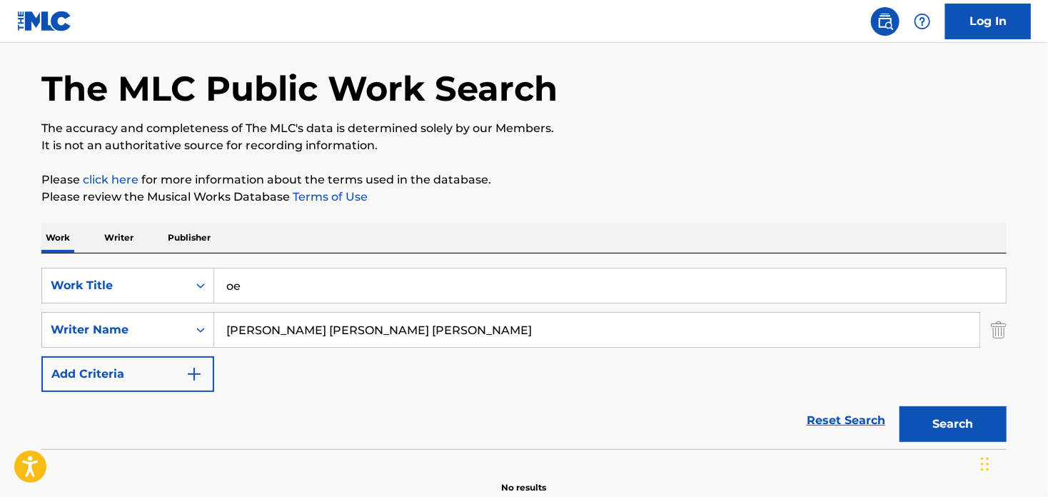
click at [947, 423] on button "Search" at bounding box center [952, 424] width 107 height 36
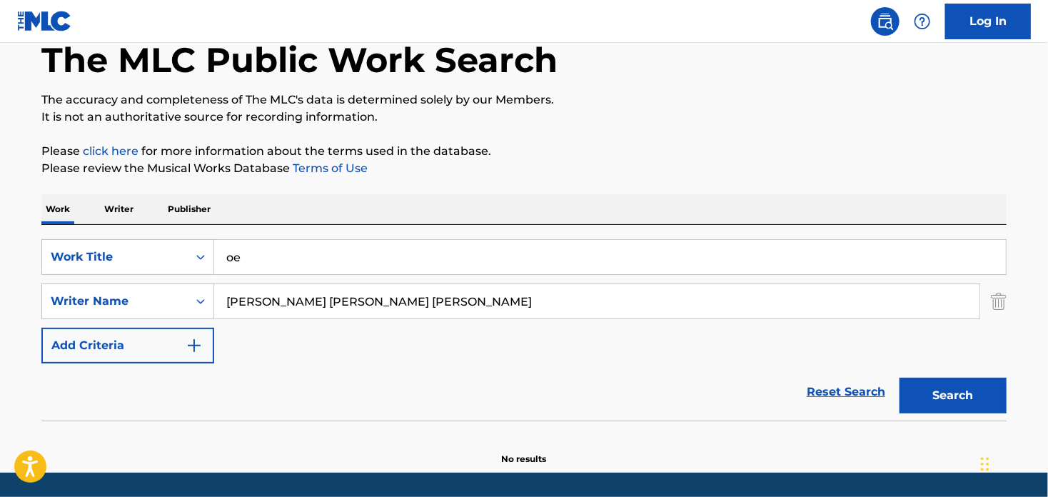
scroll to position [121, 0]
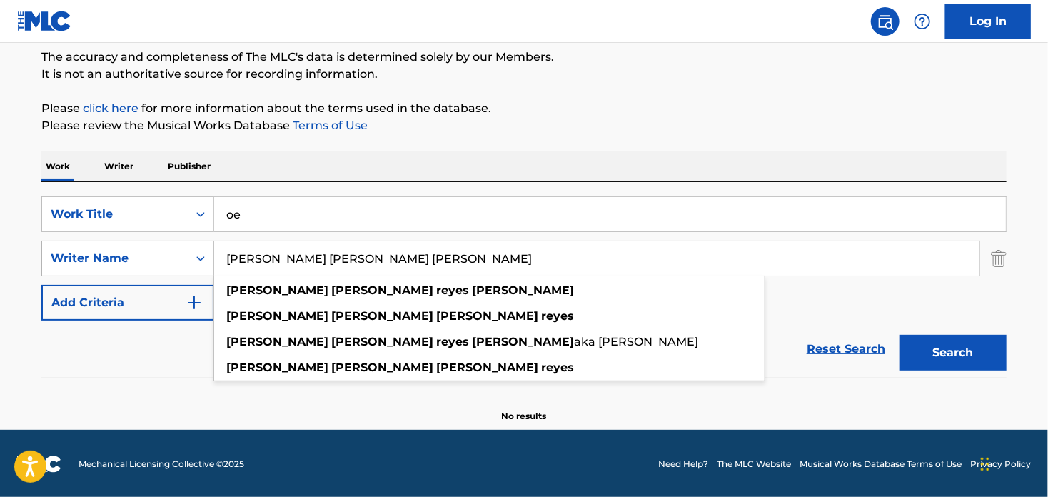
drag, startPoint x: 390, startPoint y: 260, endPoint x: 193, endPoint y: 252, distance: 197.1
click at [193, 252] on div "SearchWithCriteriaf8344360-60f1-40f1-a7ab-a21f7f7cba4b Writer Name carlos efren…" at bounding box center [523, 259] width 965 height 36
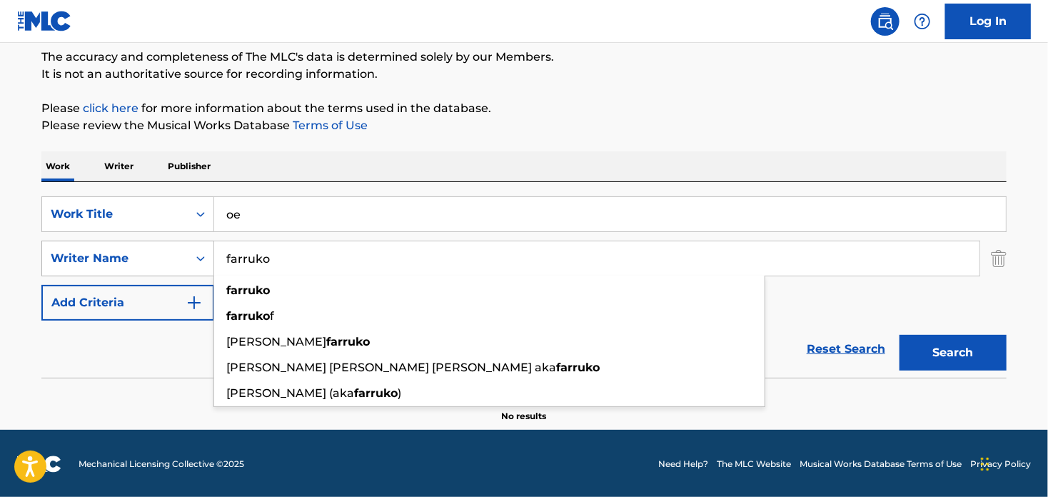
click at [899, 335] on button "Search" at bounding box center [952, 353] width 107 height 36
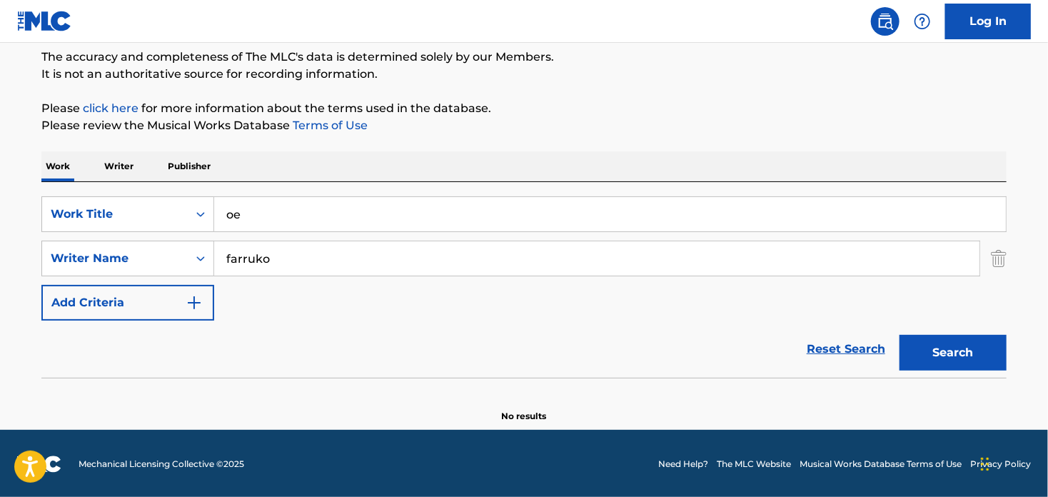
drag, startPoint x: 241, startPoint y: 216, endPoint x: 216, endPoint y: 209, distance: 25.1
click at [216, 209] on input "oe" at bounding box center [609, 214] width 791 height 34
click at [310, 333] on div "Reset Search Search" at bounding box center [523, 348] width 965 height 57
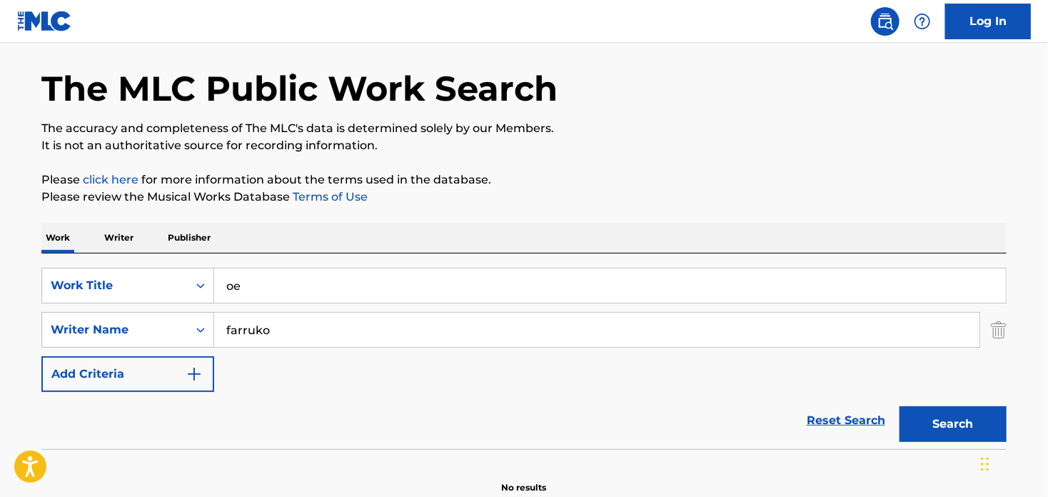
click at [265, 285] on input "oe" at bounding box center [609, 285] width 791 height 34
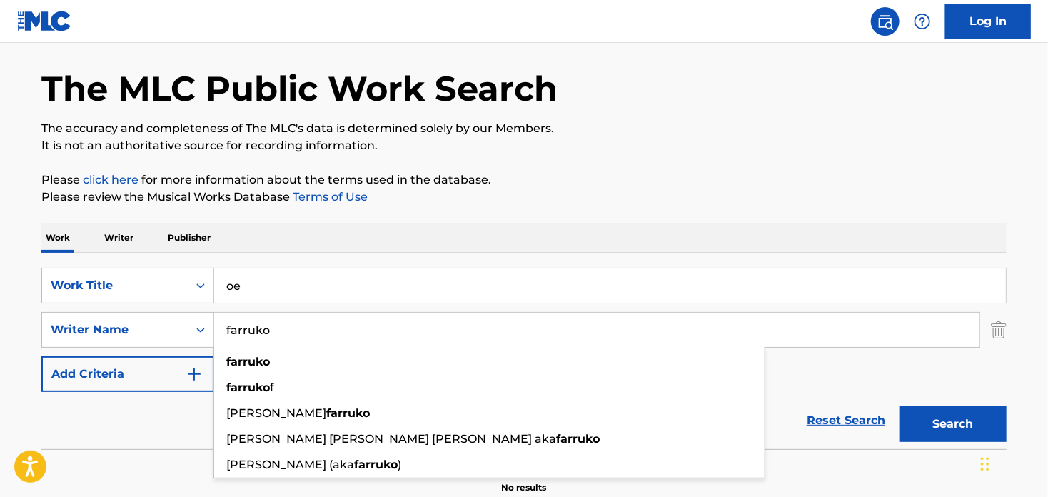
drag, startPoint x: 279, startPoint y: 331, endPoint x: 226, endPoint y: 324, distance: 54.0
click at [226, 324] on input "farruko" at bounding box center [596, 330] width 765 height 34
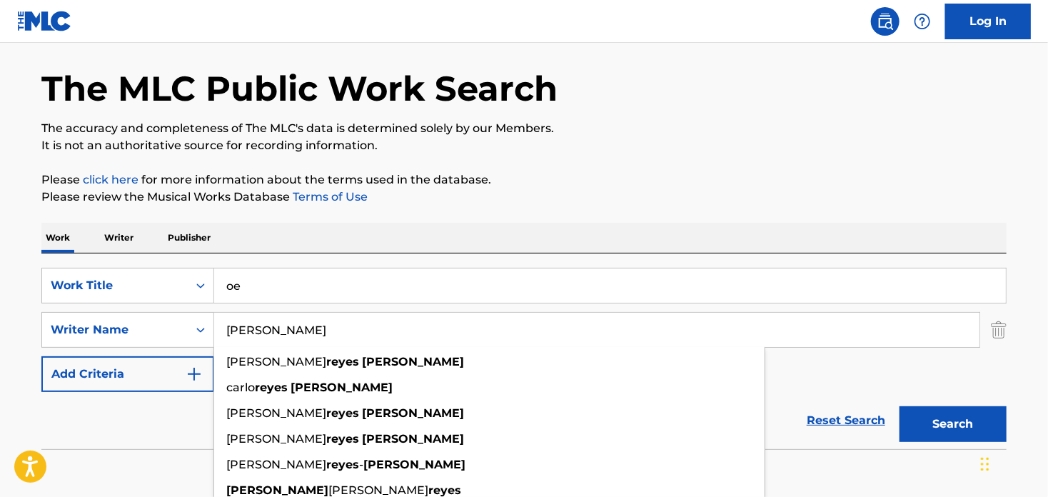
type input "reyes rosado"
click at [899, 406] on button "Search" at bounding box center [952, 424] width 107 height 36
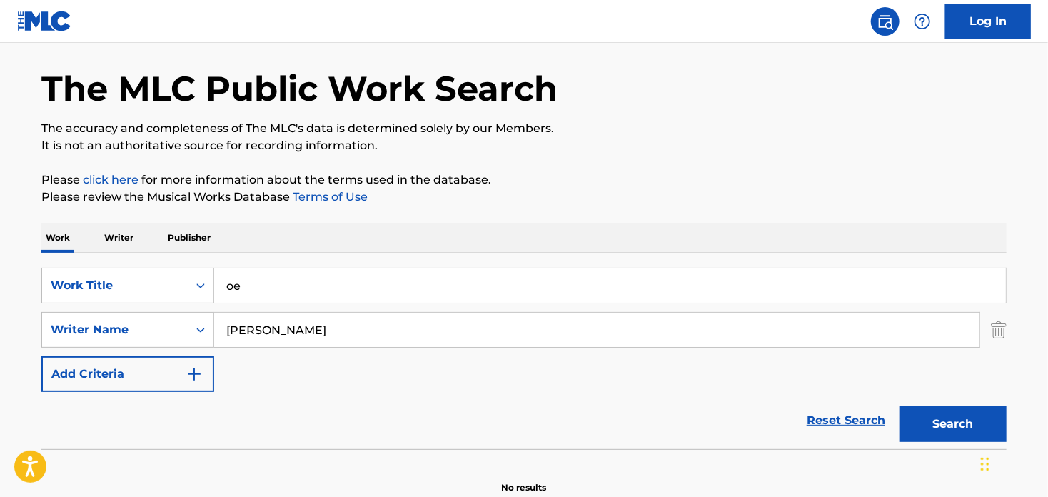
click at [920, 424] on button "Search" at bounding box center [952, 424] width 107 height 36
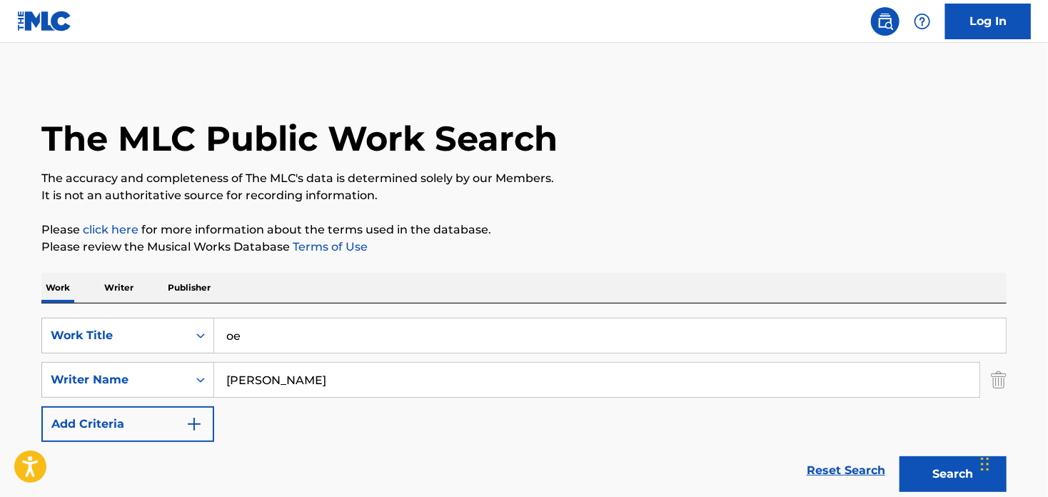
scroll to position [0, 0]
drag, startPoint x: 249, startPoint y: 331, endPoint x: 186, endPoint y: 332, distance: 63.5
click at [186, 332] on div "SearchWithCriteria33a80e6b-2918-47f7-a823-c2ce3e7cc79d Work Title oe" at bounding box center [523, 336] width 965 height 36
click at [276, 333] on input "Search Form" at bounding box center [609, 335] width 791 height 34
paste input "6 De Febrero"
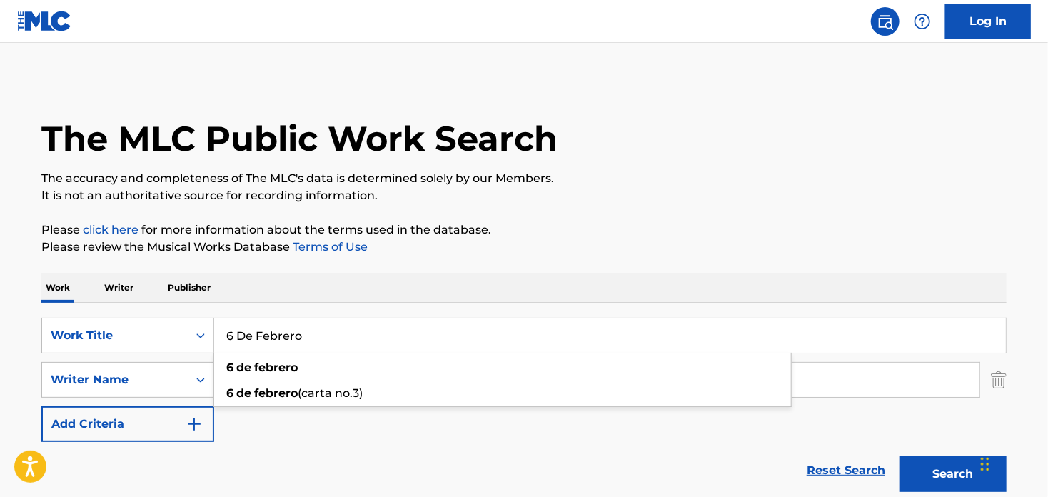
type input "6 De Febrero"
click at [849, 380] on input "reyes rosado" at bounding box center [596, 380] width 765 height 34
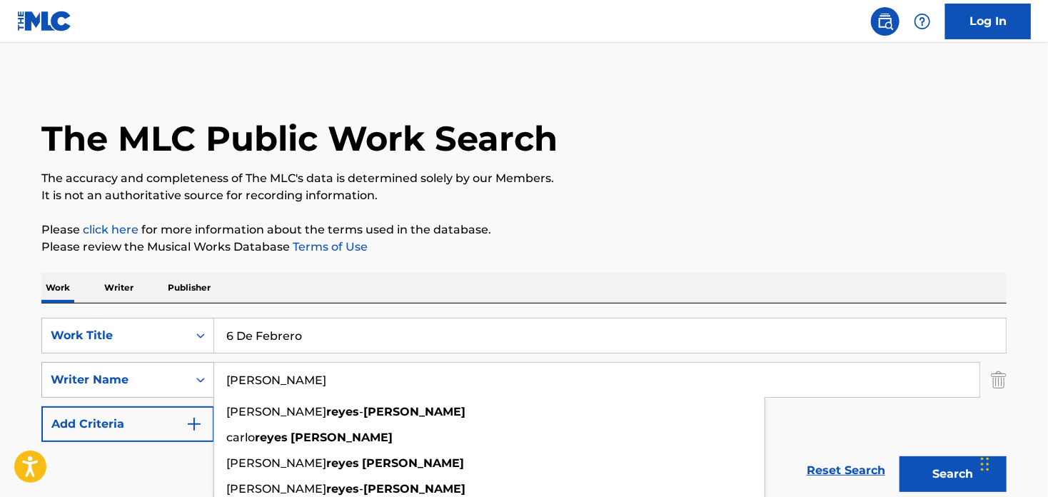
drag, startPoint x: 314, startPoint y: 386, endPoint x: 181, endPoint y: 387, distance: 132.7
click at [181, 387] on div "SearchWithCriteriaf8344360-60f1-40f1-a7ab-a21f7f7cba4b Writer Name reyes rosado…" at bounding box center [523, 380] width 965 height 36
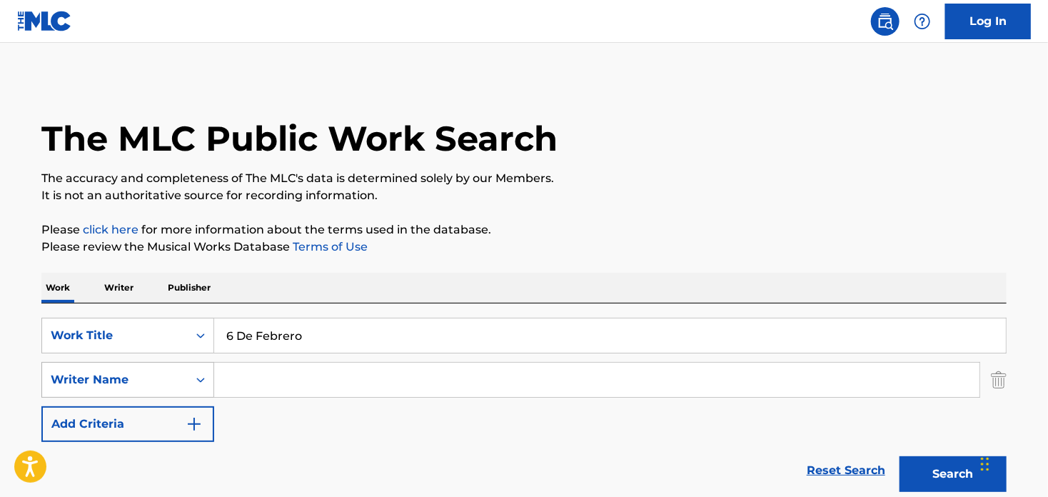
click at [899, 456] on button "Search" at bounding box center [952, 474] width 107 height 36
click at [911, 472] on button "Search" at bounding box center [952, 474] width 107 height 36
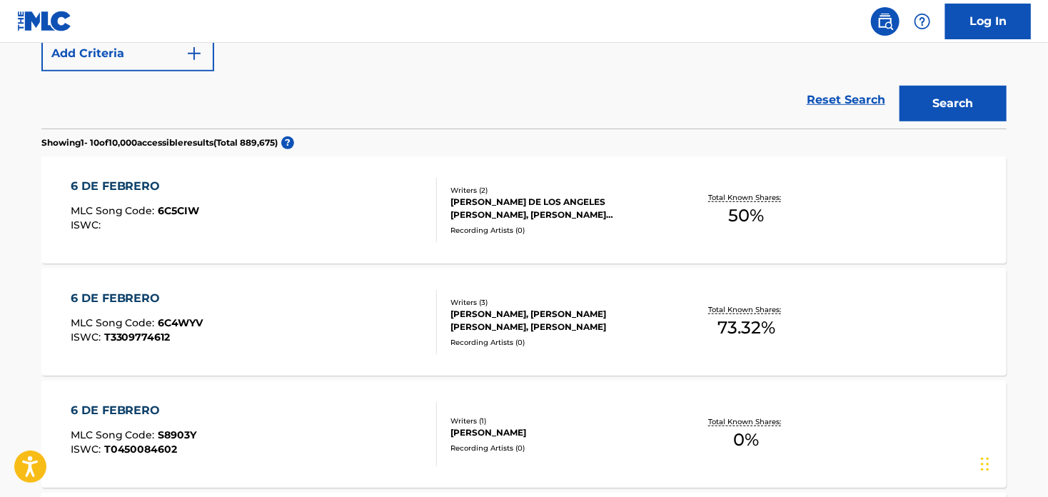
scroll to position [427, 0]
